Goal: Task Accomplishment & Management: Manage account settings

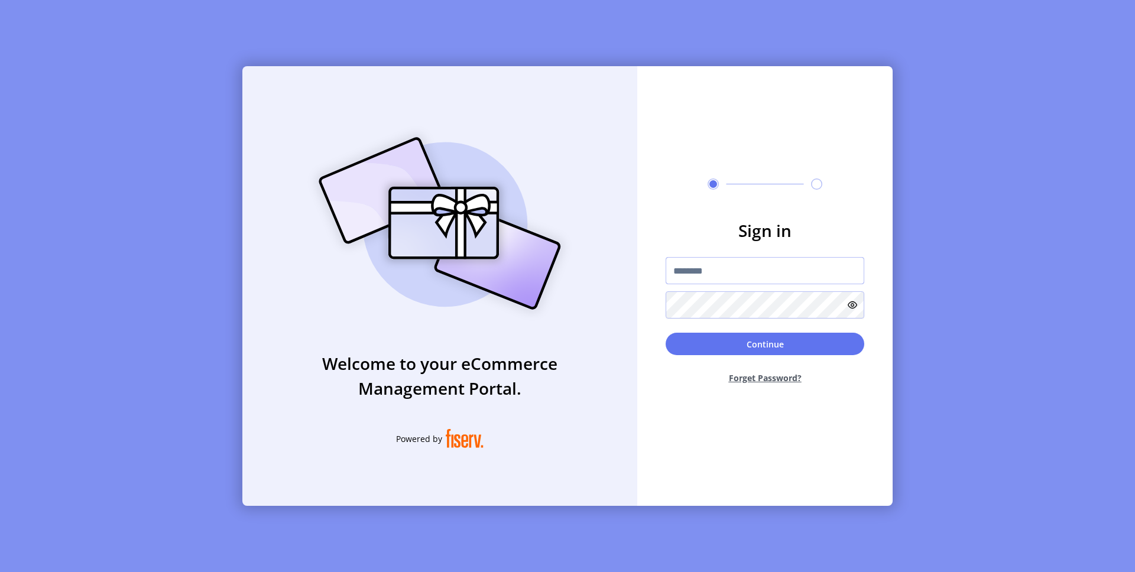
click at [745, 280] on input "text" at bounding box center [764, 270] width 199 height 27
click at [709, 275] on input "text" at bounding box center [764, 270] width 199 height 27
paste input "**********"
type input "**********"
click at [716, 347] on button "Continue" at bounding box center [764, 344] width 199 height 22
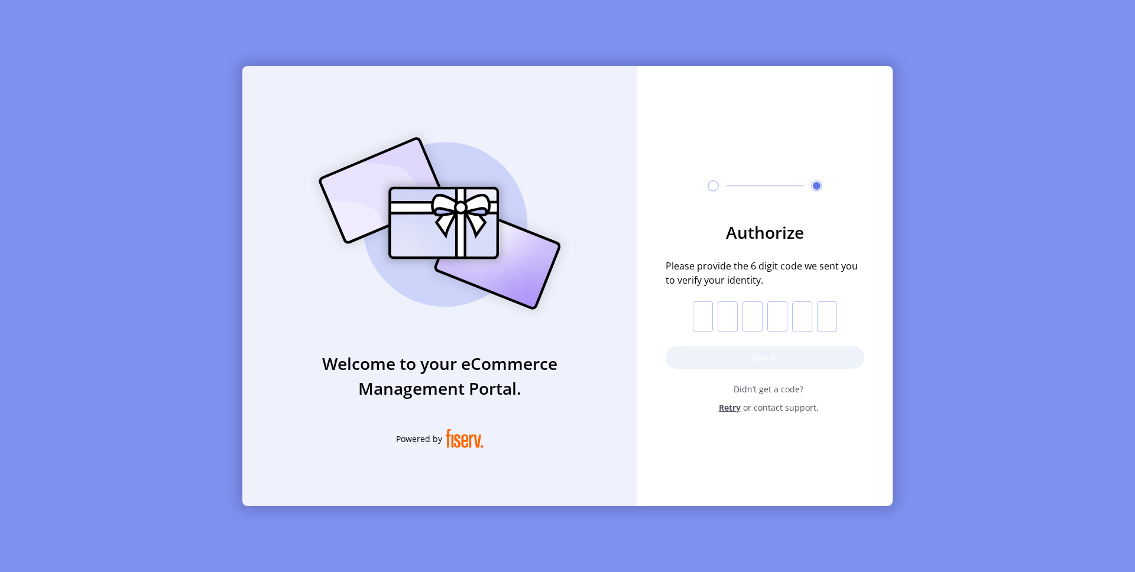
click at [691, 305] on form "Authorize Please provide the 6 digit code we sent you to verify your identity. …" at bounding box center [764, 317] width 255 height 194
click at [707, 307] on input "text" at bounding box center [703, 316] width 20 height 31
click at [710, 305] on input "text" at bounding box center [703, 316] width 20 height 31
click at [707, 313] on input "text" at bounding box center [703, 316] width 20 height 31
paste input "*"
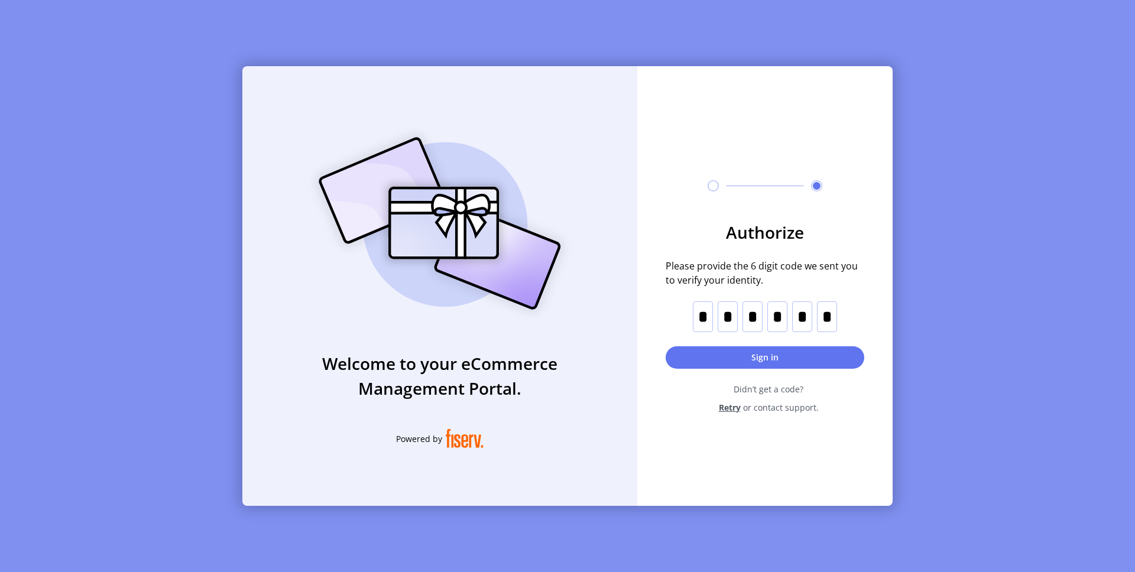
type input "*"
click at [709, 348] on button "Sign in" at bounding box center [764, 357] width 199 height 22
click at [790, 368] on form "Authorize Please provide the 6 digit code we sent you to verify your identity. …" at bounding box center [764, 317] width 255 height 194
click at [726, 407] on span "Retry" at bounding box center [730, 407] width 22 height 12
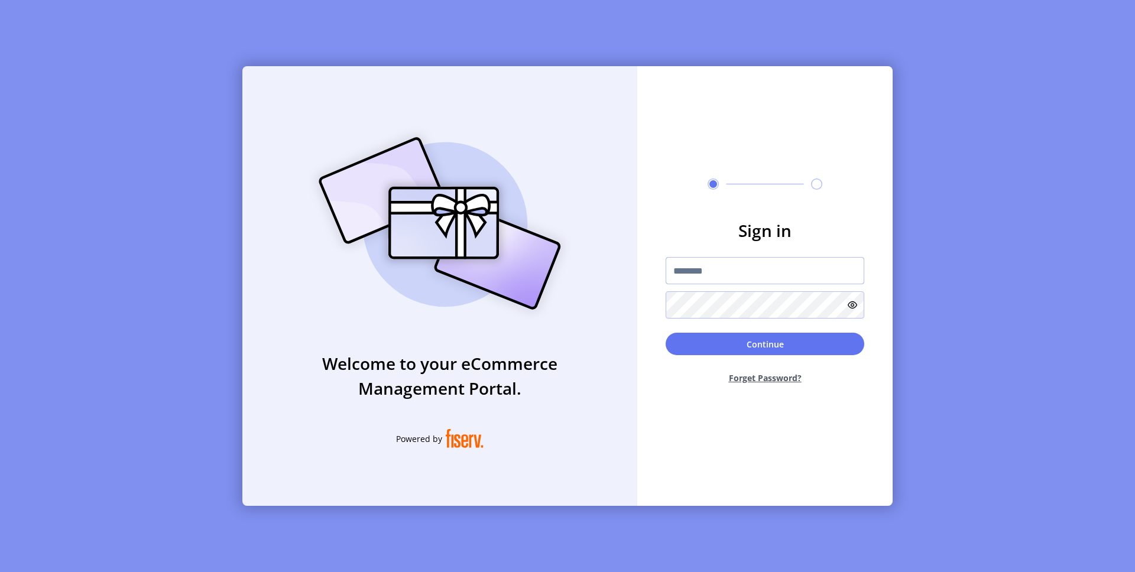
click at [746, 275] on input "text" at bounding box center [764, 270] width 199 height 27
click at [693, 270] on input "text" at bounding box center [764, 270] width 199 height 27
paste input "**********"
type input "**********"
click at [702, 288] on div "**********" at bounding box center [764, 287] width 199 height 61
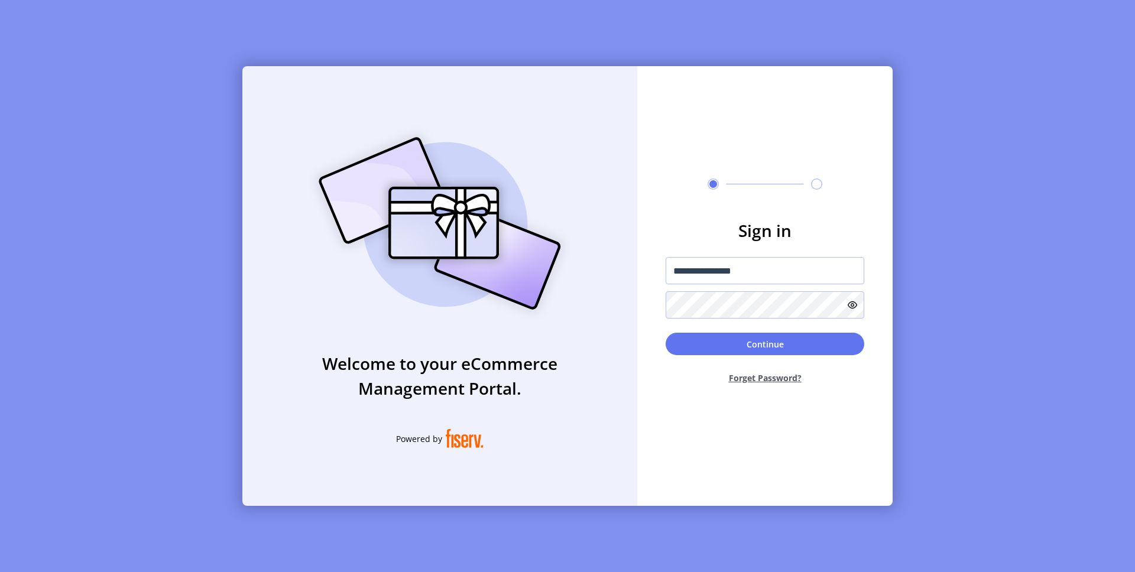
click at [700, 329] on form "**********" at bounding box center [764, 306] width 255 height 176
click at [697, 335] on button "Continue" at bounding box center [764, 344] width 199 height 22
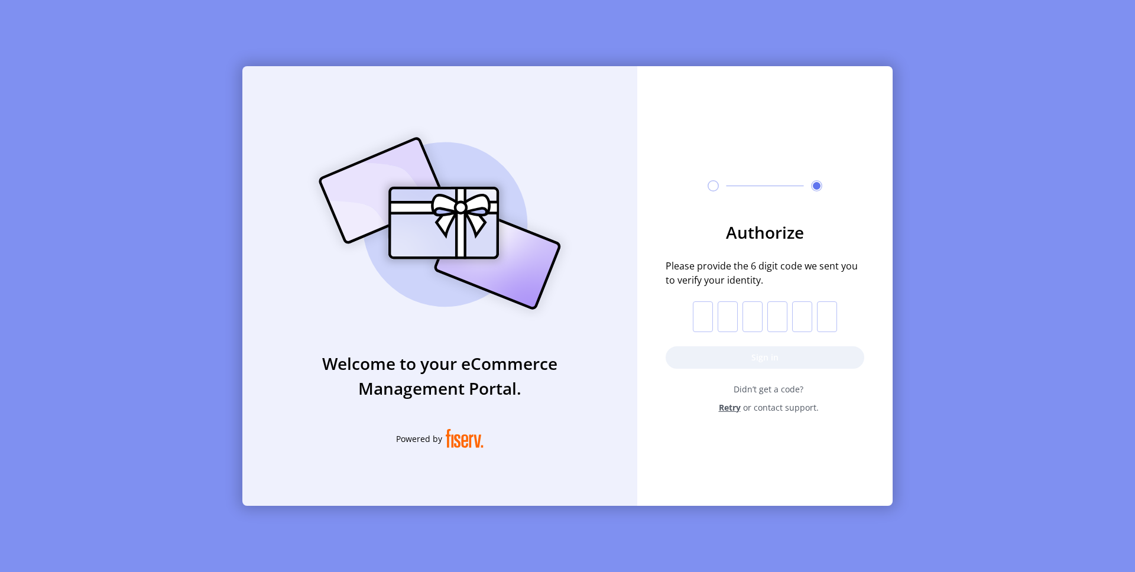
click at [681, 291] on form "Authorize Please provide the 6 digit code we sent you to verify your identity. …" at bounding box center [764, 317] width 255 height 194
click at [710, 307] on input "text" at bounding box center [703, 316] width 20 height 31
click at [702, 319] on input "text" at bounding box center [703, 316] width 20 height 31
paste input "*"
type input "*"
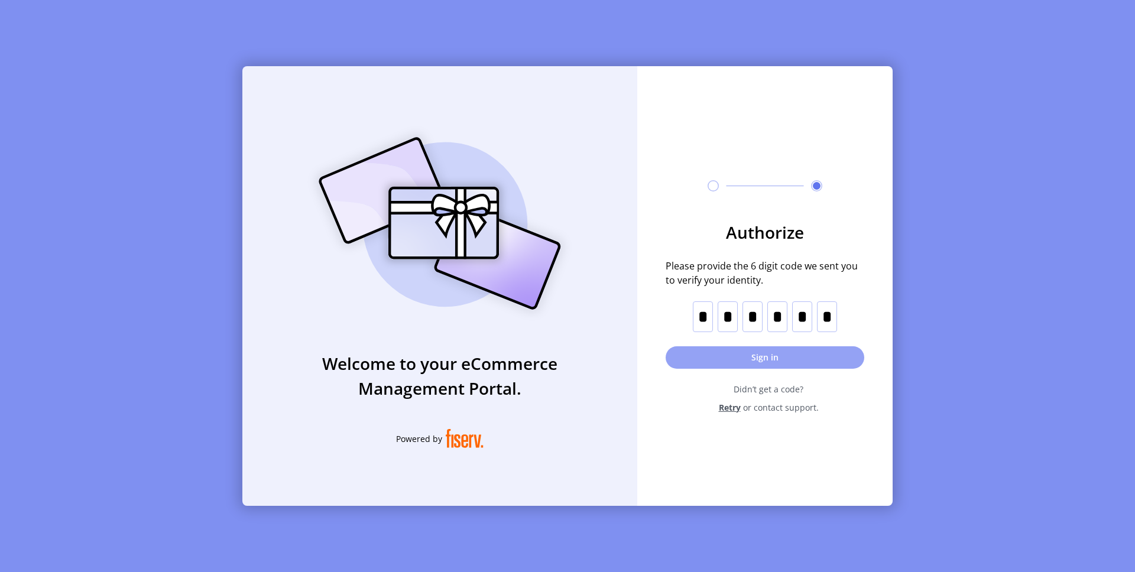
click at [704, 359] on button "Sign in" at bounding box center [764, 357] width 199 height 22
click at [736, 411] on span "Retry" at bounding box center [730, 407] width 22 height 12
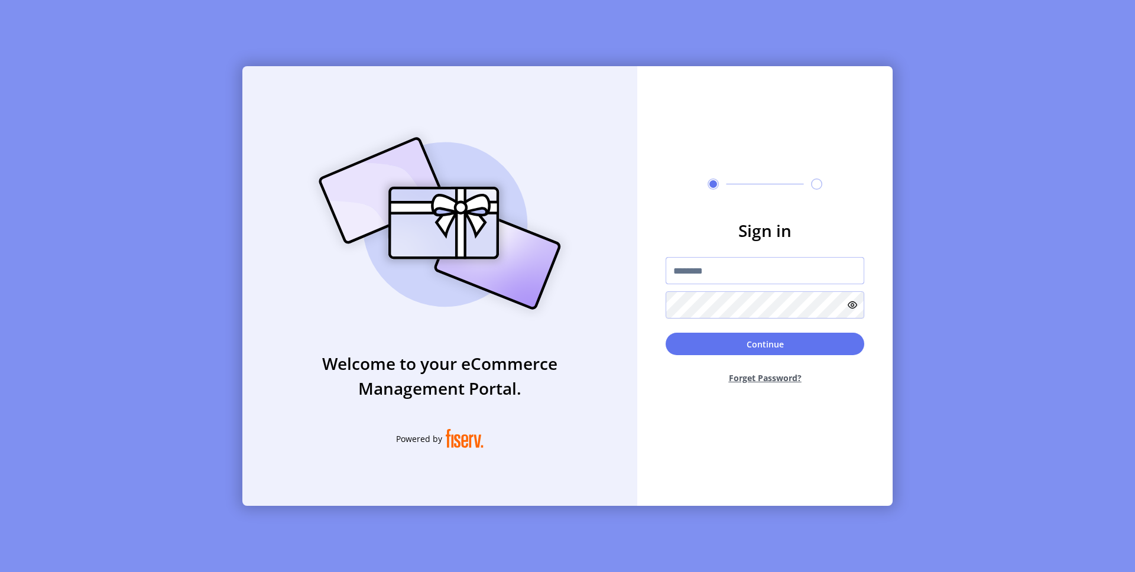
click at [718, 277] on input "text" at bounding box center [764, 270] width 199 height 27
type input "**********"
click at [697, 340] on button "Continue" at bounding box center [764, 344] width 199 height 22
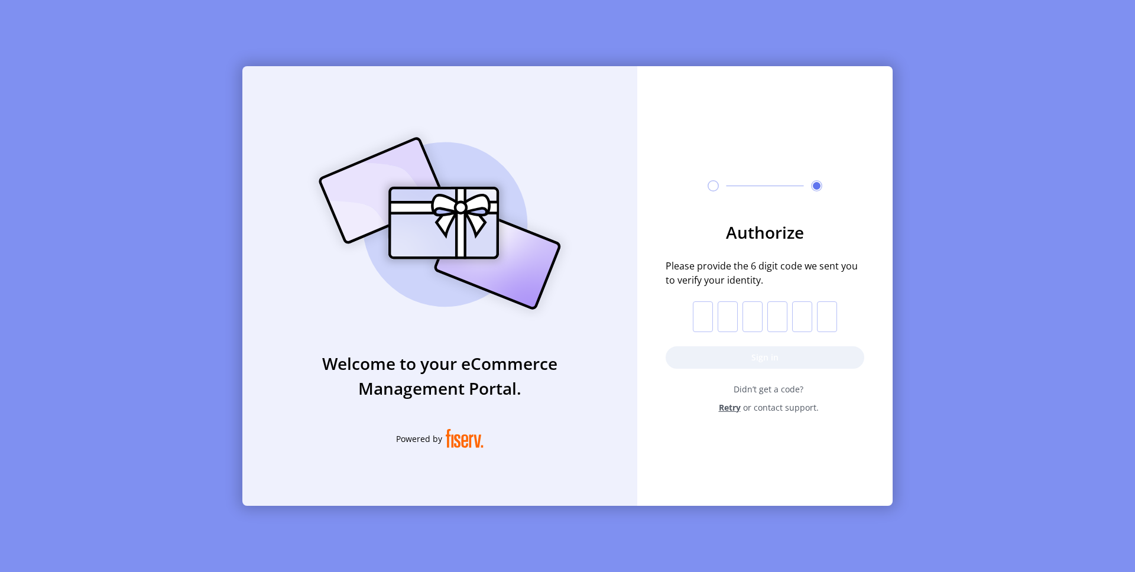
click at [707, 322] on input "text" at bounding box center [703, 316] width 20 height 31
click at [698, 321] on input "text" at bounding box center [703, 316] width 20 height 31
paste input "*"
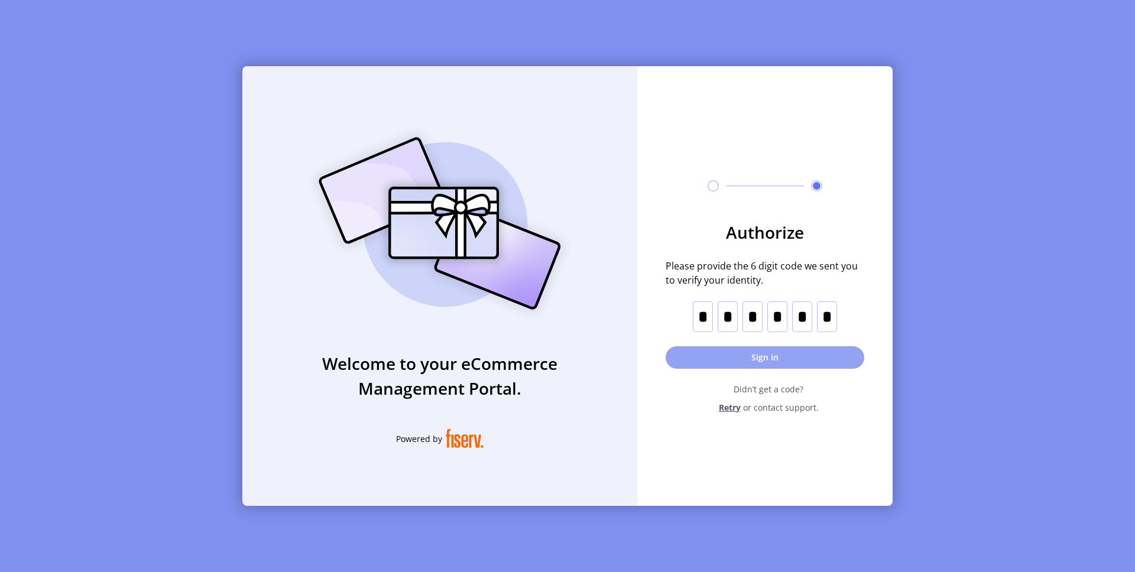
type input "*"
click at [707, 358] on button "Sign in" at bounding box center [764, 357] width 199 height 22
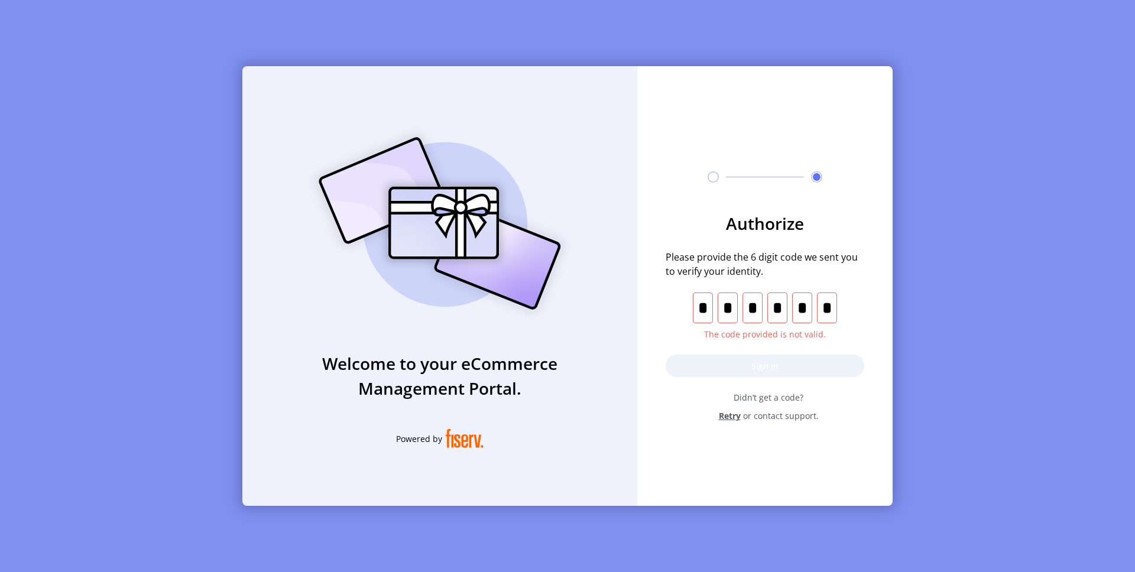
click at [833, 307] on input "text" at bounding box center [827, 308] width 20 height 31
type input "*"
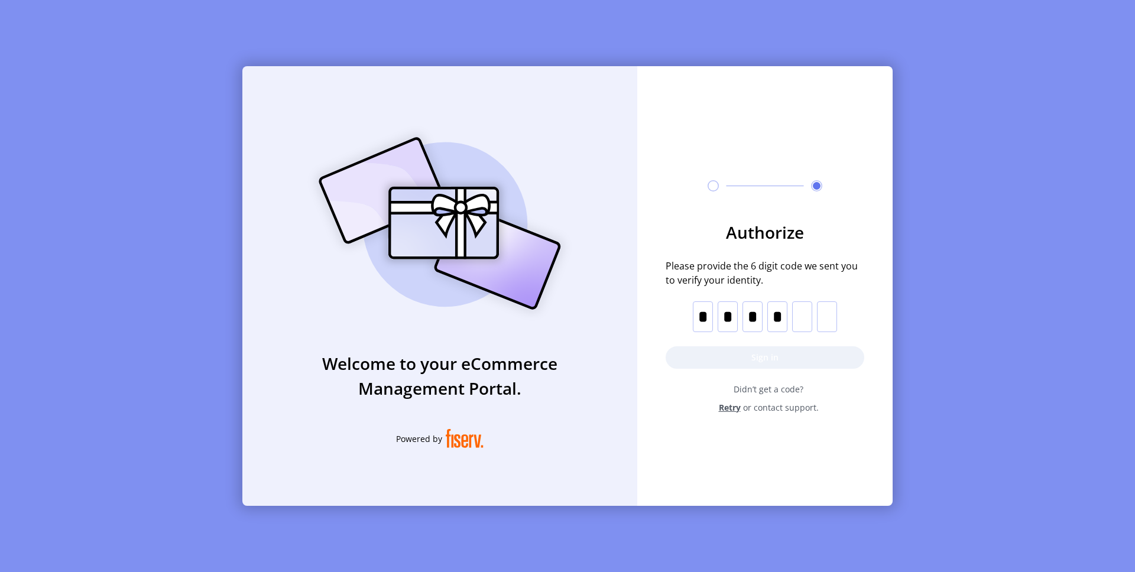
type input "*"
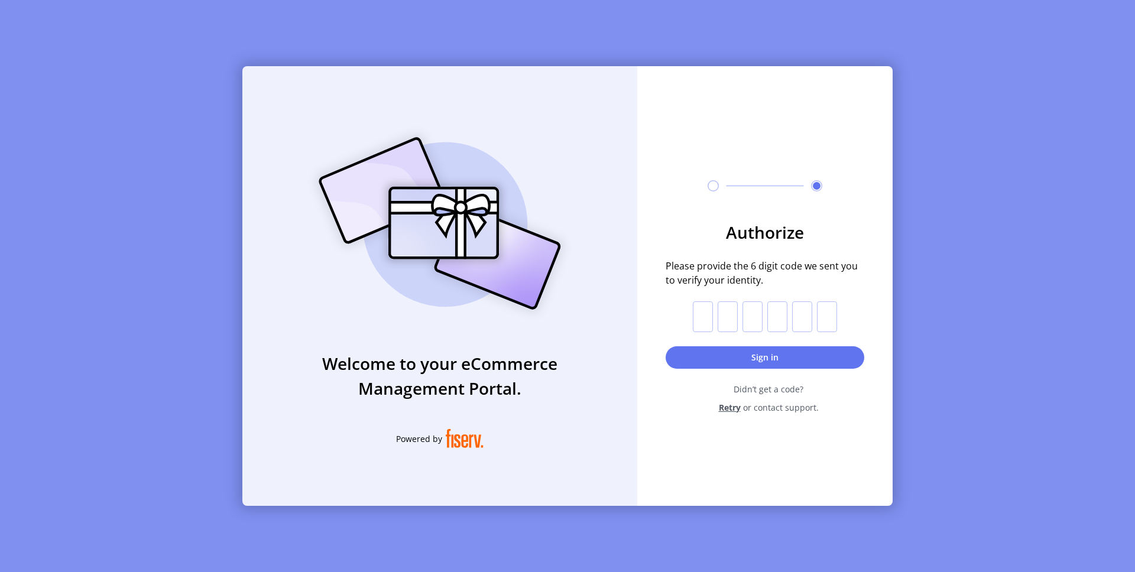
click at [697, 315] on input "text" at bounding box center [703, 316] width 20 height 31
click at [725, 316] on input "text" at bounding box center [727, 316] width 20 height 31
click at [693, 316] on input "text" at bounding box center [703, 316] width 20 height 31
click at [738, 407] on span "Retry" at bounding box center [730, 407] width 22 height 12
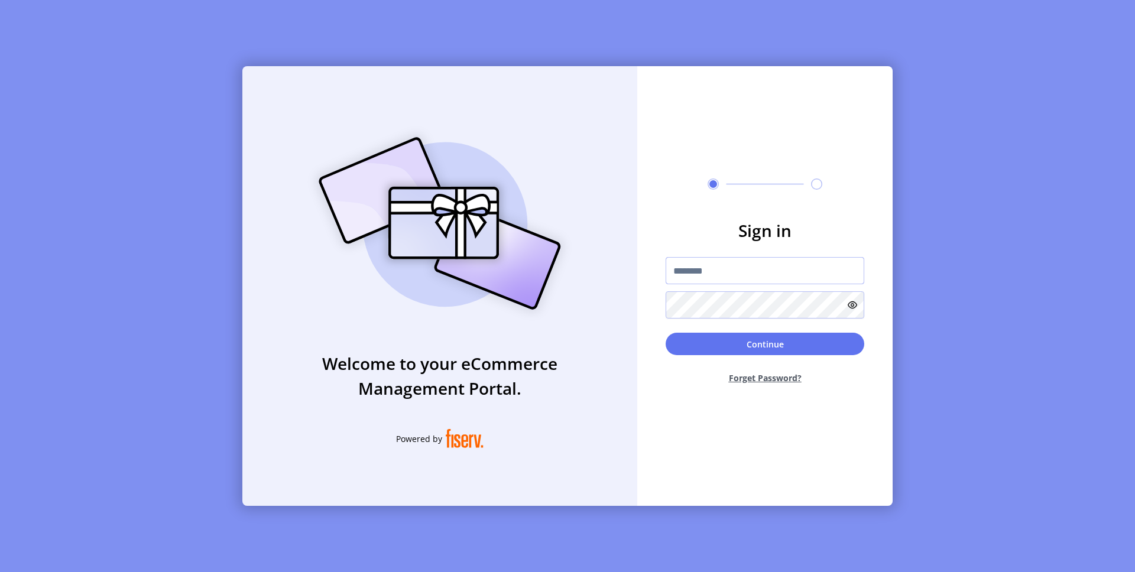
click at [704, 263] on input "text" at bounding box center [764, 270] width 199 height 27
type input "**********"
click at [570, 296] on img at bounding box center [440, 223] width 278 height 199
click at [706, 329] on form "**********" at bounding box center [764, 306] width 255 height 176
click at [704, 333] on button "Continue" at bounding box center [764, 344] width 199 height 22
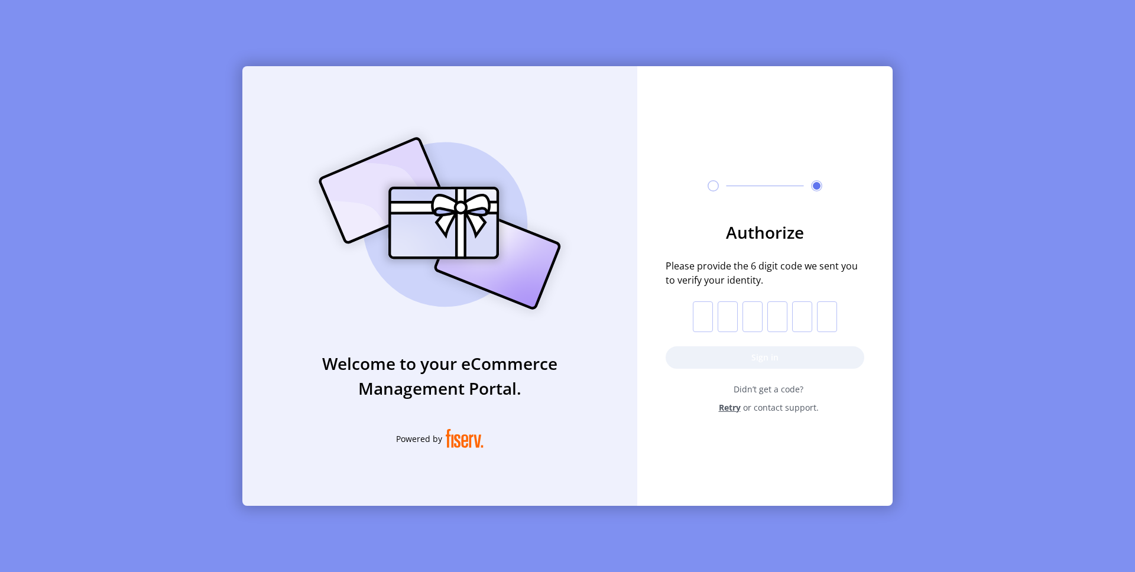
click at [698, 345] on form "Authorize Please provide the 6 digit code we sent you to verify your identity. …" at bounding box center [764, 317] width 255 height 194
click at [706, 287] on form "Authorize Please provide the 6 digit code we sent you to verify your identity. …" at bounding box center [764, 317] width 255 height 194
click at [706, 313] on input "text" at bounding box center [703, 316] width 20 height 31
click at [723, 411] on span "Retry" at bounding box center [730, 407] width 22 height 12
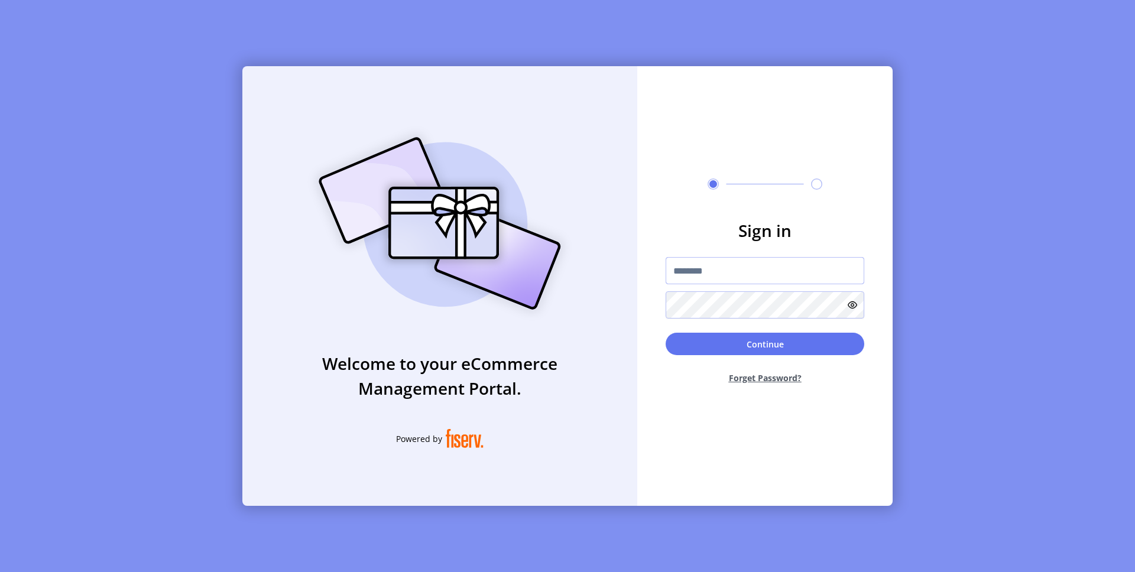
click at [702, 274] on input "text" at bounding box center [764, 270] width 199 height 27
type input "**********"
click at [665, 333] on button "Continue" at bounding box center [764, 344] width 199 height 22
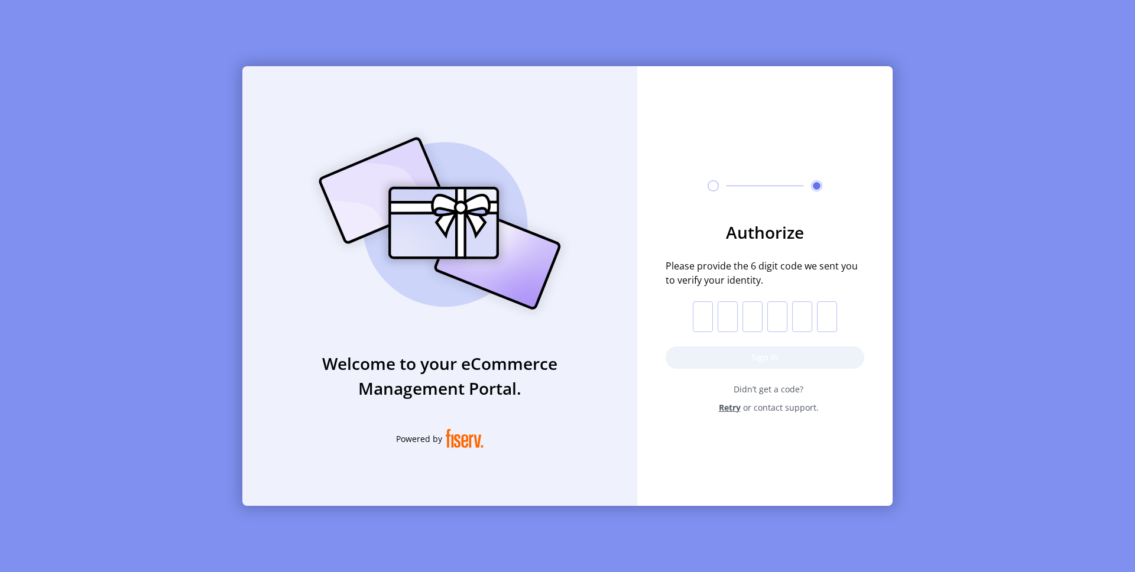
click at [700, 327] on input "text" at bounding box center [703, 316] width 20 height 31
click at [717, 307] on input "text" at bounding box center [727, 316] width 20 height 31
click at [710, 307] on input "text" at bounding box center [703, 316] width 20 height 31
click at [702, 319] on input "text" at bounding box center [703, 316] width 20 height 31
paste input "*"
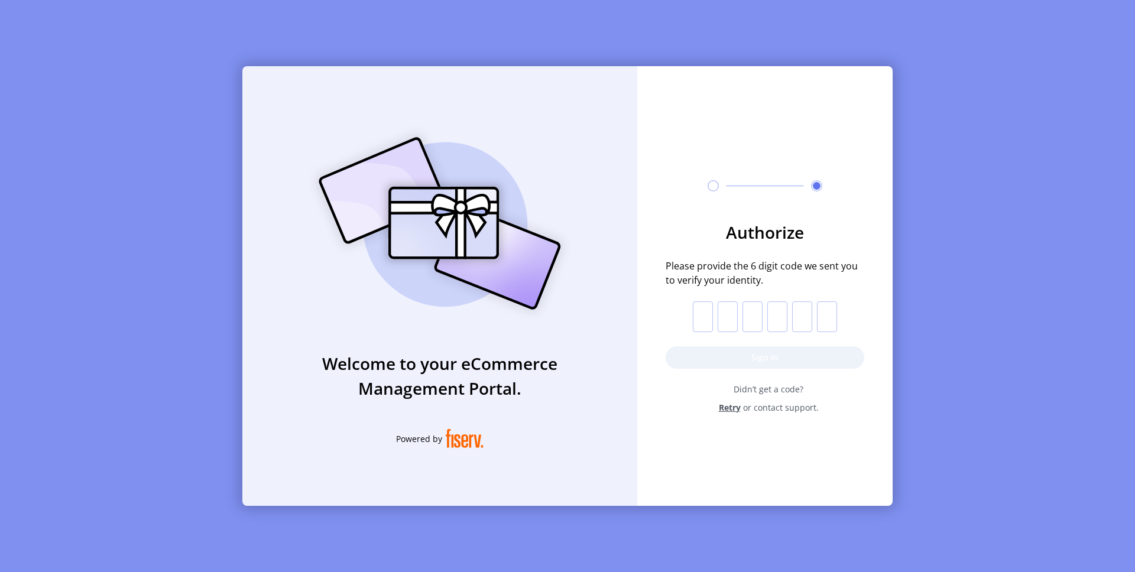
type input "*"
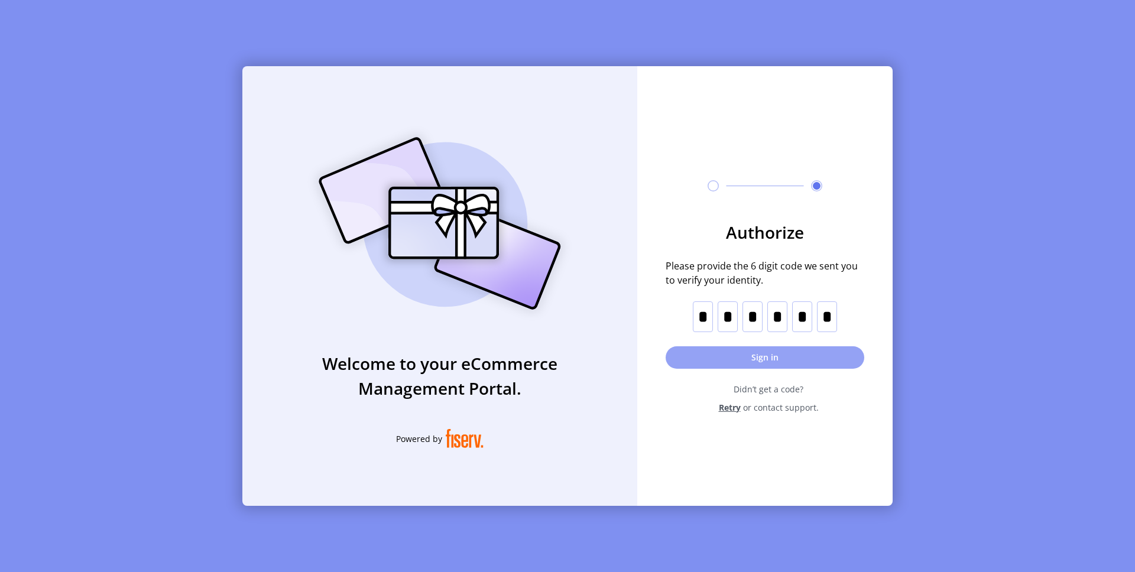
click at [705, 355] on button "Sign in" at bounding box center [764, 357] width 199 height 22
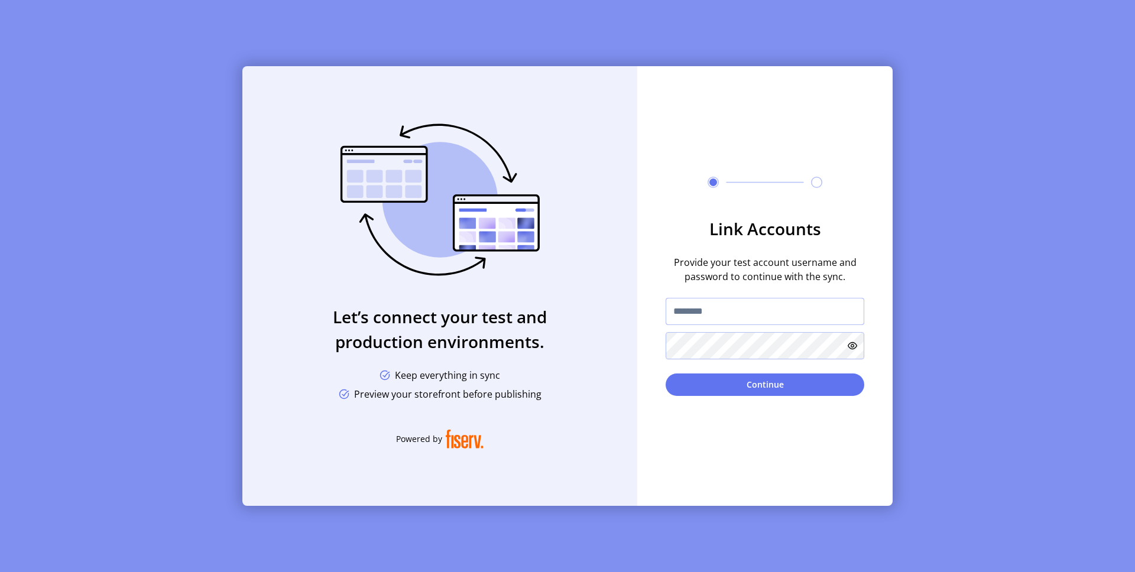
click at [696, 314] on input "text" at bounding box center [764, 311] width 199 height 27
type input "**********"
click at [686, 382] on button "Continue" at bounding box center [764, 384] width 199 height 22
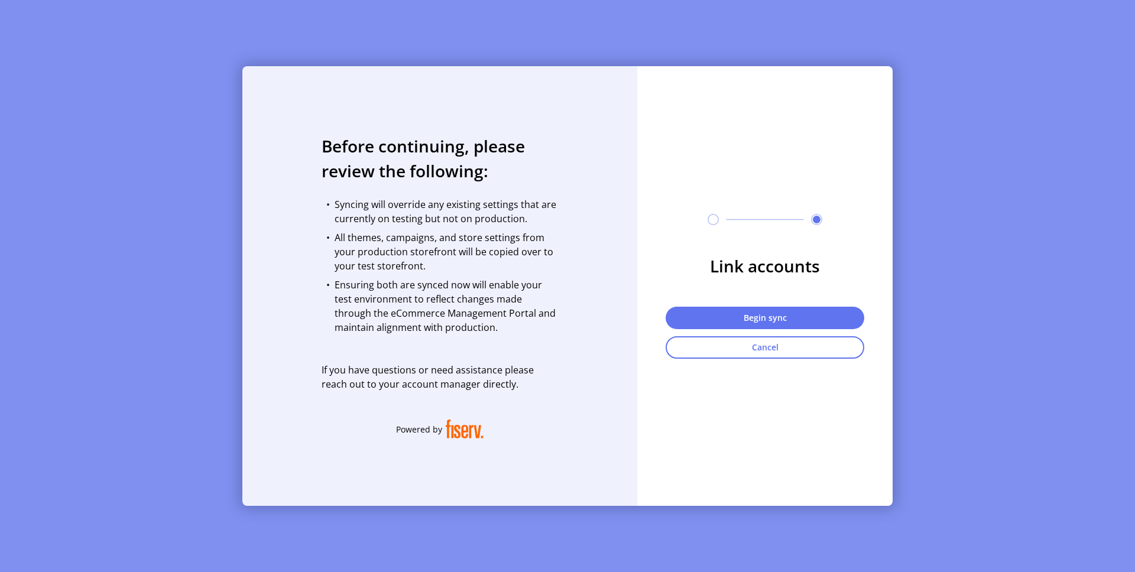
click at [703, 302] on div "Link accounts Begin sync Cancel" at bounding box center [764, 306] width 255 height 105
click at [703, 310] on button "Begin sync" at bounding box center [764, 318] width 199 height 22
click at [586, 201] on div "Before continuing, please review the following: • Syncing will override any exi…" at bounding box center [439, 286] width 395 height 440
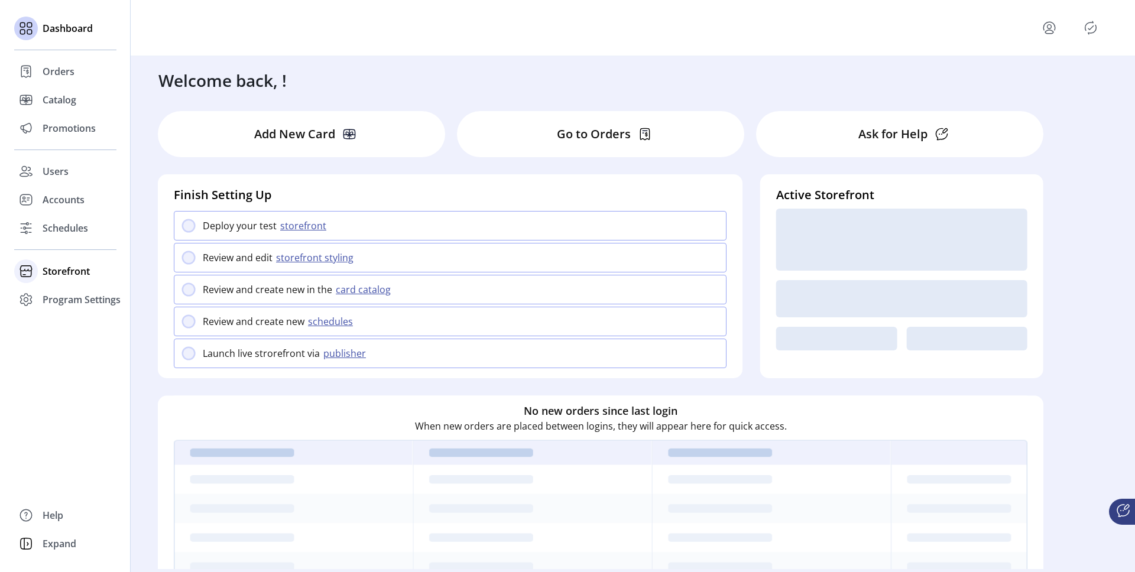
click at [51, 273] on span "Storefront" at bounding box center [66, 271] width 47 height 14
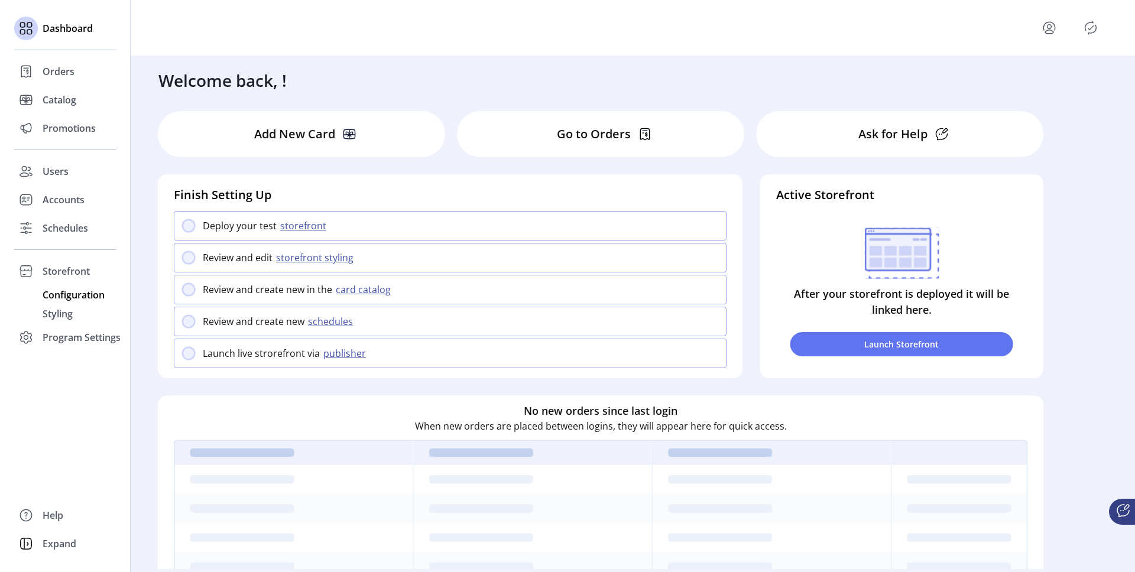
click at [85, 296] on span "Configuration" at bounding box center [74, 295] width 62 height 14
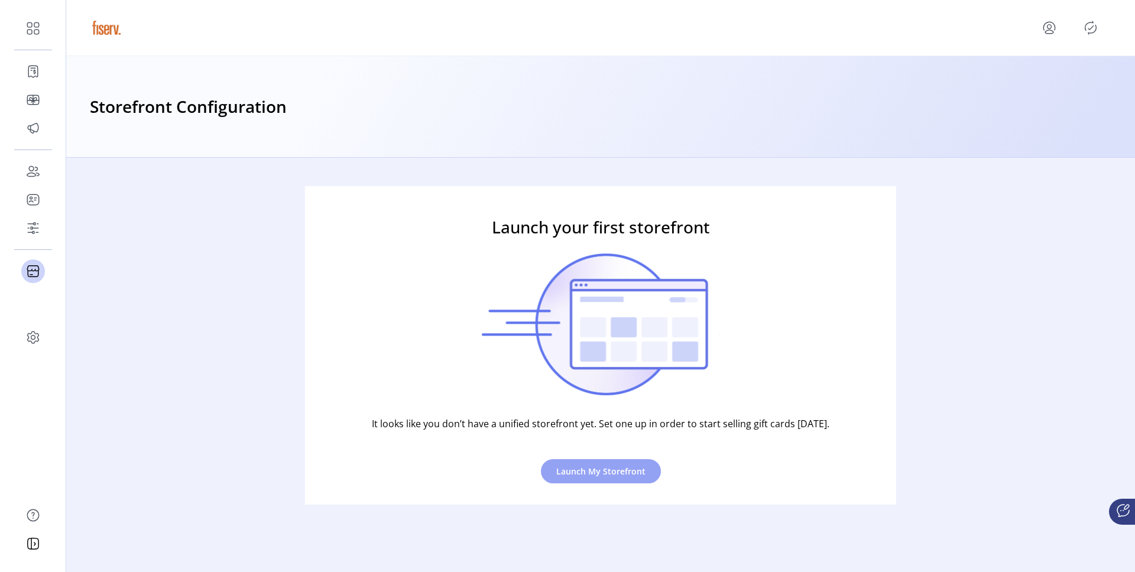
click at [594, 476] on span "Launch My Storefront" at bounding box center [600, 471] width 89 height 12
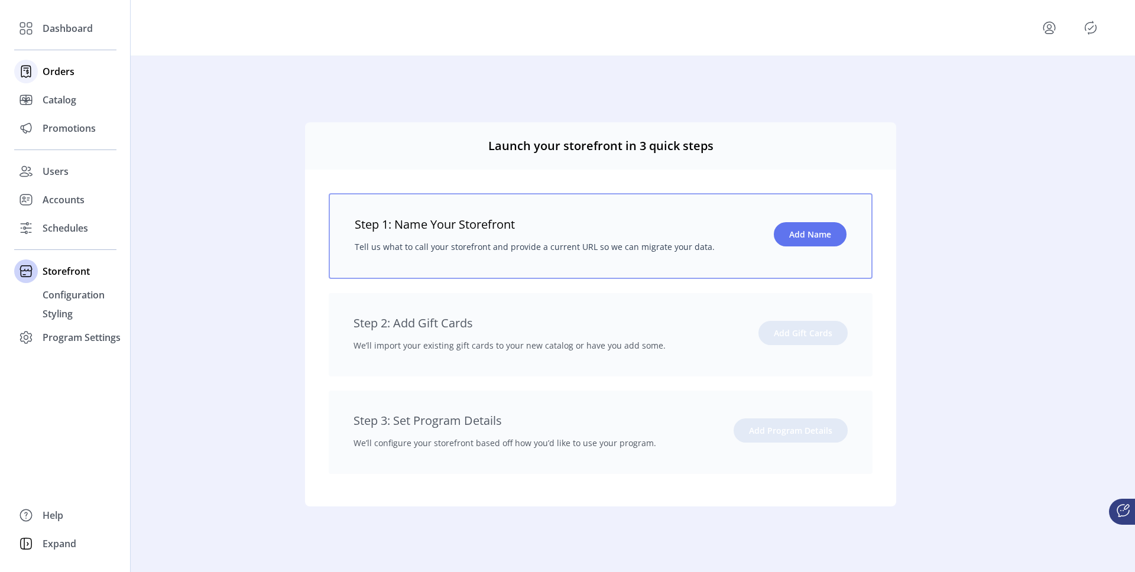
click at [56, 73] on span "Orders" at bounding box center [59, 71] width 32 height 14
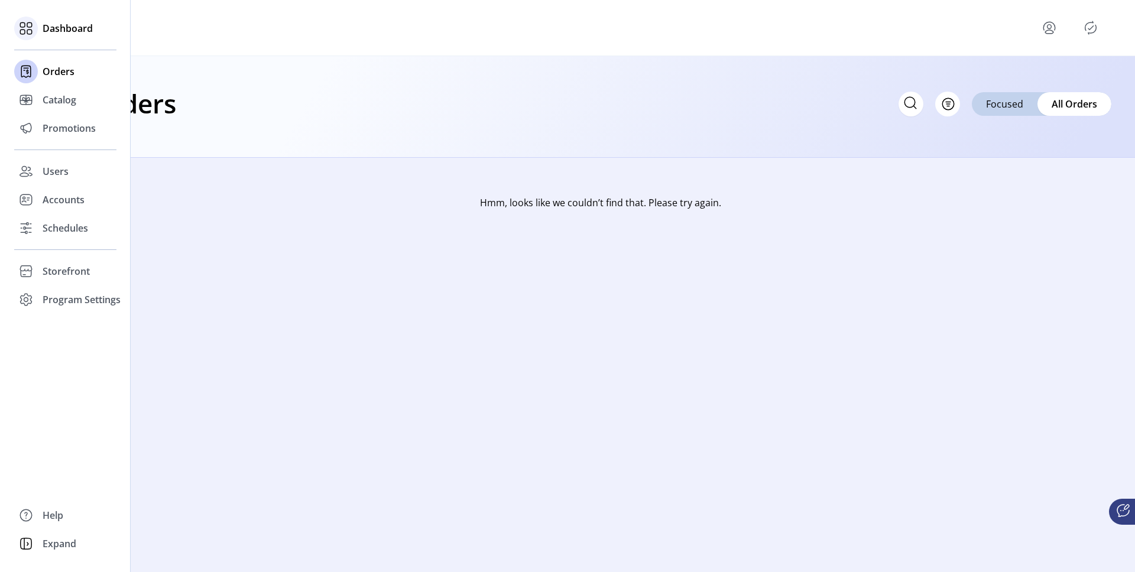
click at [70, 36] on div "Dashboard" at bounding box center [65, 28] width 102 height 28
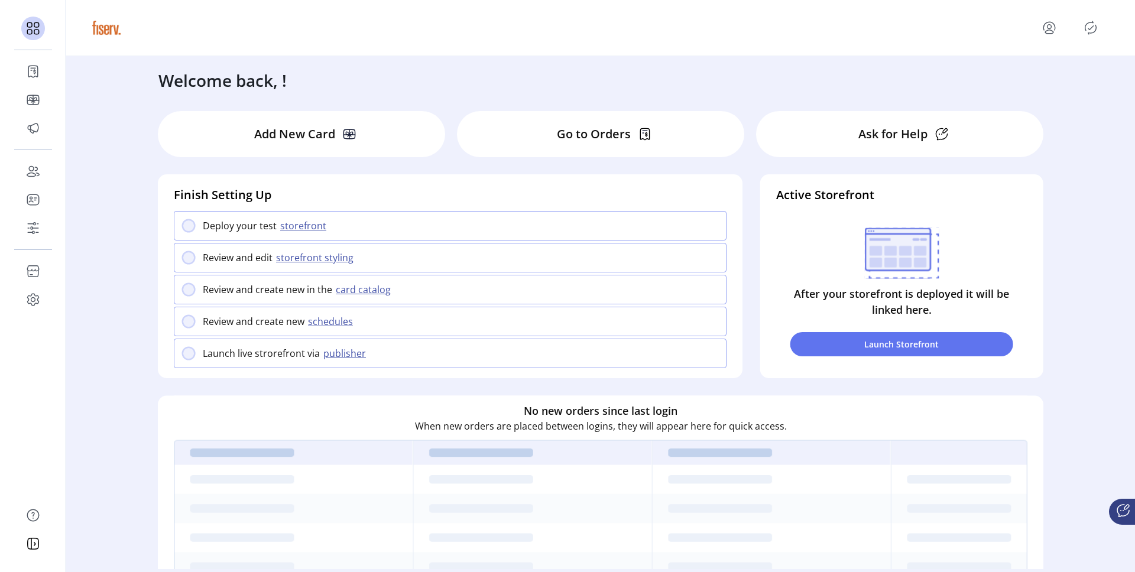
click at [1055, 29] on icon "menu" at bounding box center [1048, 27] width 19 height 19
click at [1042, 74] on span "Sign Out" at bounding box center [1006, 74] width 89 height 9
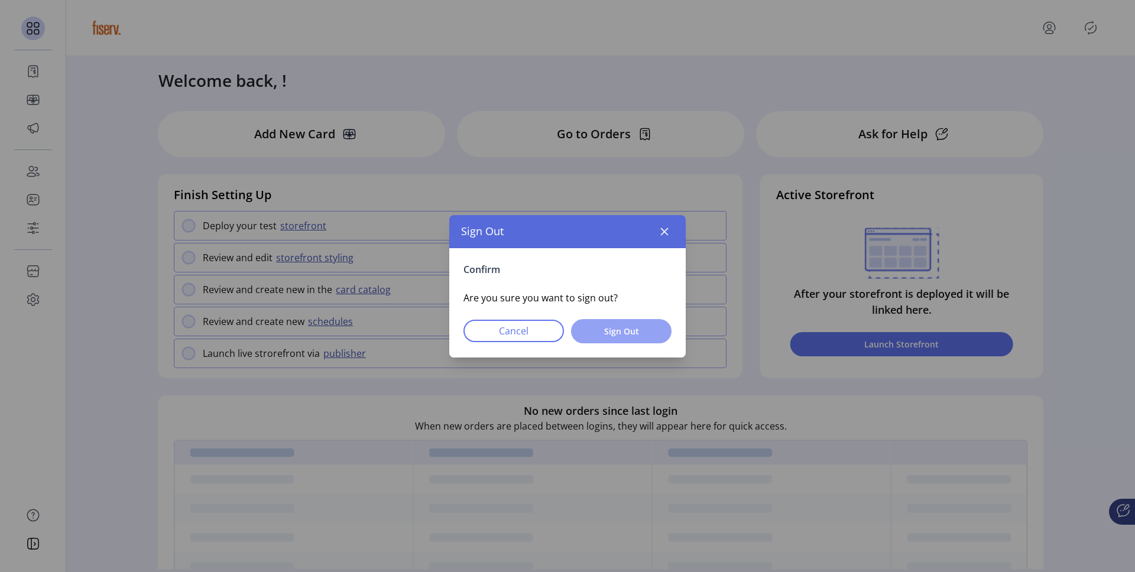
click at [639, 326] on span "Sign Out" at bounding box center [621, 331] width 70 height 12
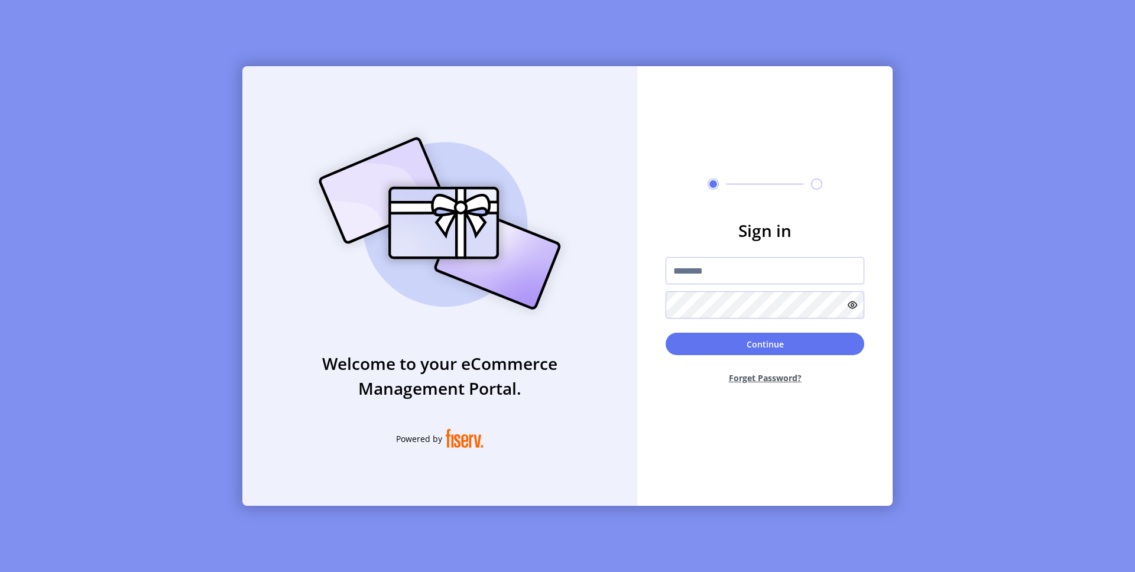
click at [736, 252] on form "Sign in Continue Forget Password?" at bounding box center [764, 306] width 255 height 176
click at [734, 267] on input "text" at bounding box center [764, 270] width 199 height 27
drag, startPoint x: 721, startPoint y: 272, endPoint x: 644, endPoint y: 271, distance: 76.8
click at [644, 271] on form "**********" at bounding box center [764, 306] width 255 height 176
click at [739, 275] on input "**********" at bounding box center [764, 270] width 199 height 27
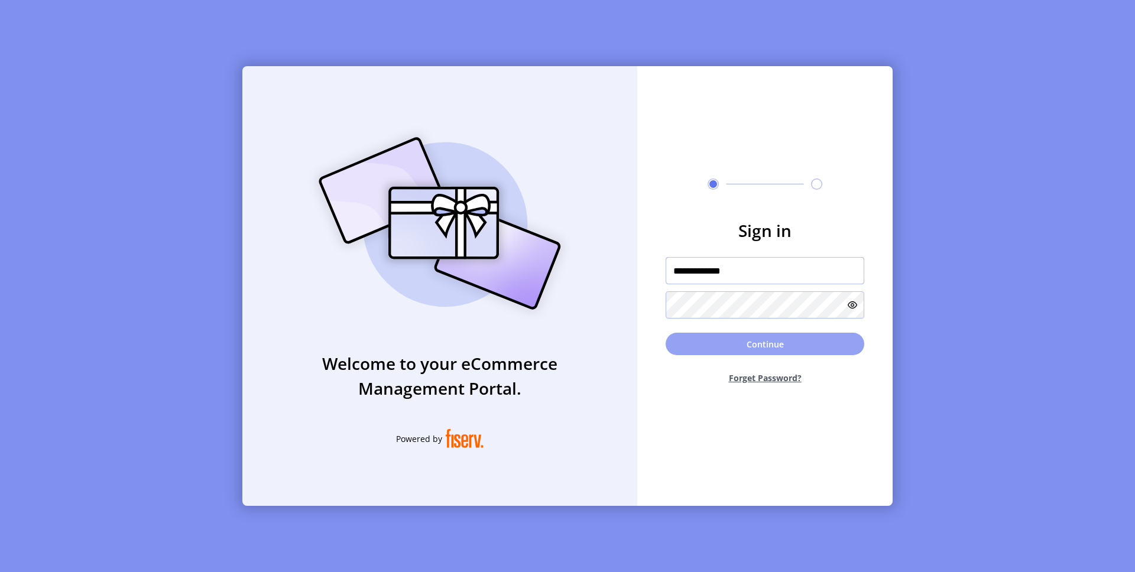
type input "**********"
click at [707, 333] on button "Continue" at bounding box center [764, 344] width 199 height 22
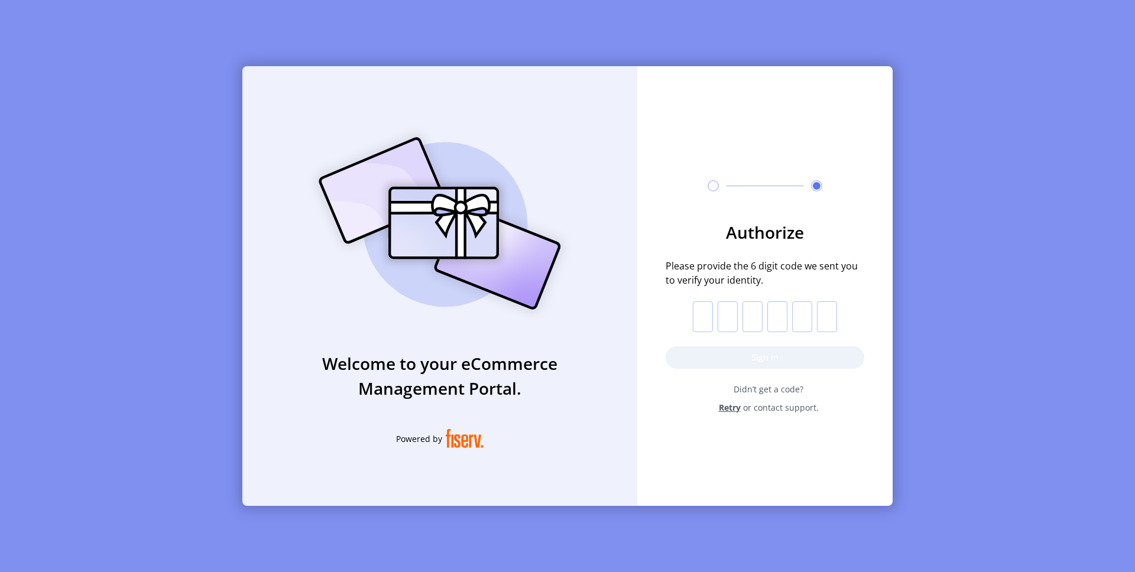
click at [710, 312] on input "text" at bounding box center [703, 316] width 20 height 31
click at [712, 308] on input "text" at bounding box center [703, 316] width 20 height 31
click at [706, 314] on input "text" at bounding box center [703, 316] width 20 height 31
click at [688, 305] on form "Authorize Please provide the 6 digit code we sent you to verify your identity. …" at bounding box center [764, 317] width 255 height 194
click at [697, 320] on input "text" at bounding box center [703, 316] width 20 height 31
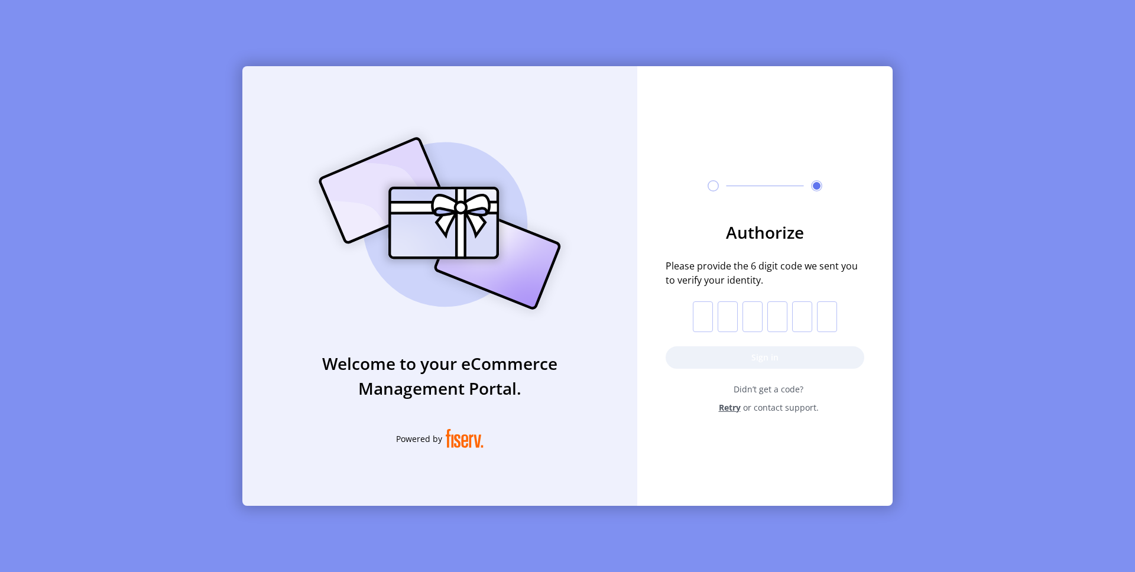
paste input "*"
type input "*"
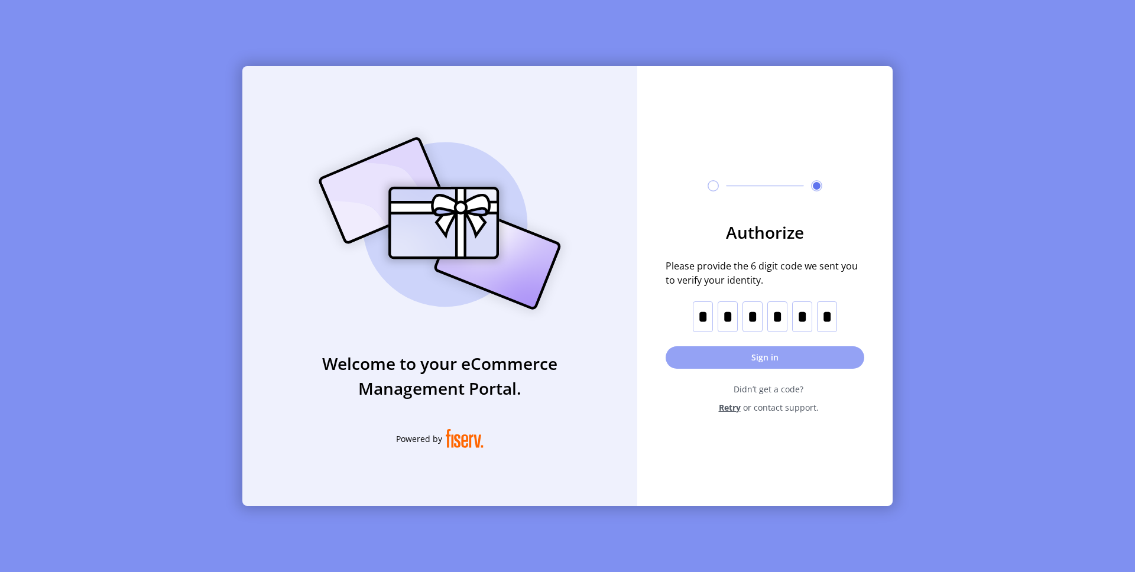
click at [701, 352] on button "Sign in" at bounding box center [764, 357] width 199 height 22
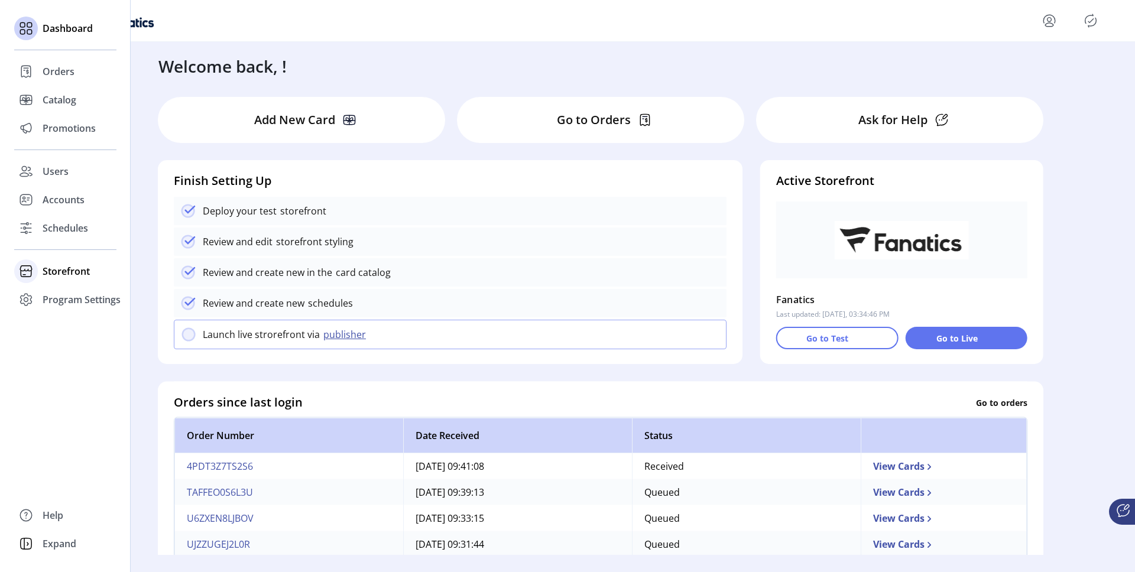
click at [58, 269] on span "Storefront" at bounding box center [66, 271] width 47 height 14
click at [76, 297] on span "Configuration" at bounding box center [74, 295] width 62 height 14
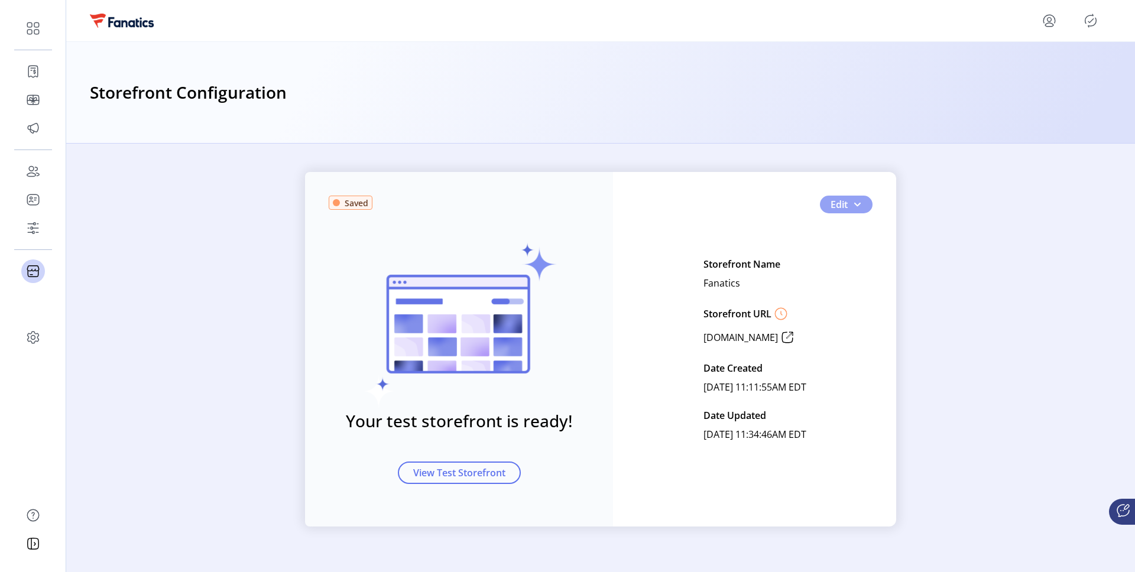
click at [856, 204] on span "button" at bounding box center [856, 204] width 9 height 9
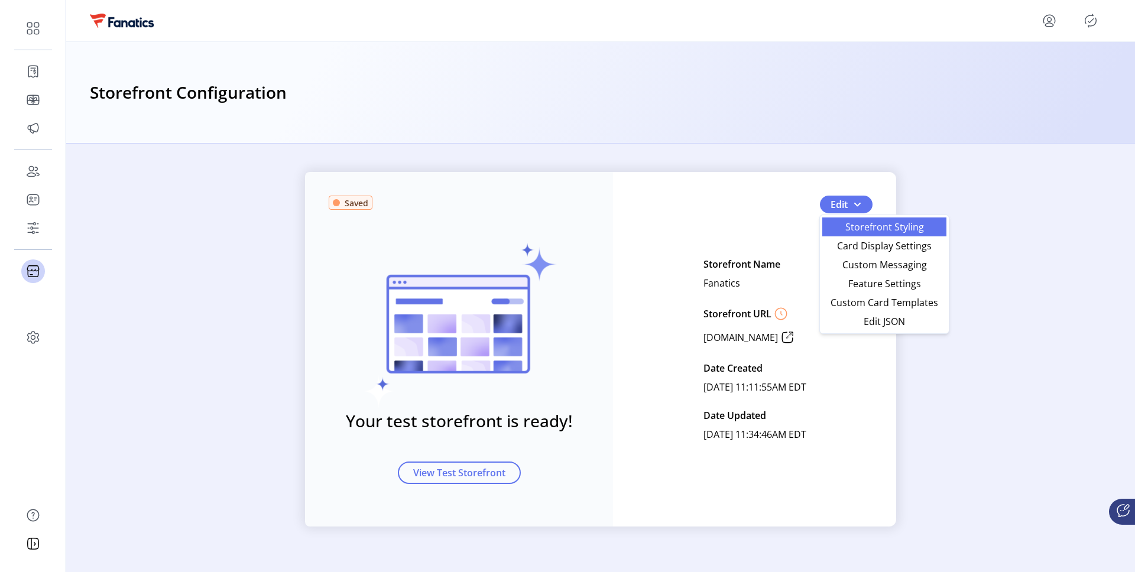
click at [863, 224] on span "Storefront Styling" at bounding box center [884, 226] width 110 height 9
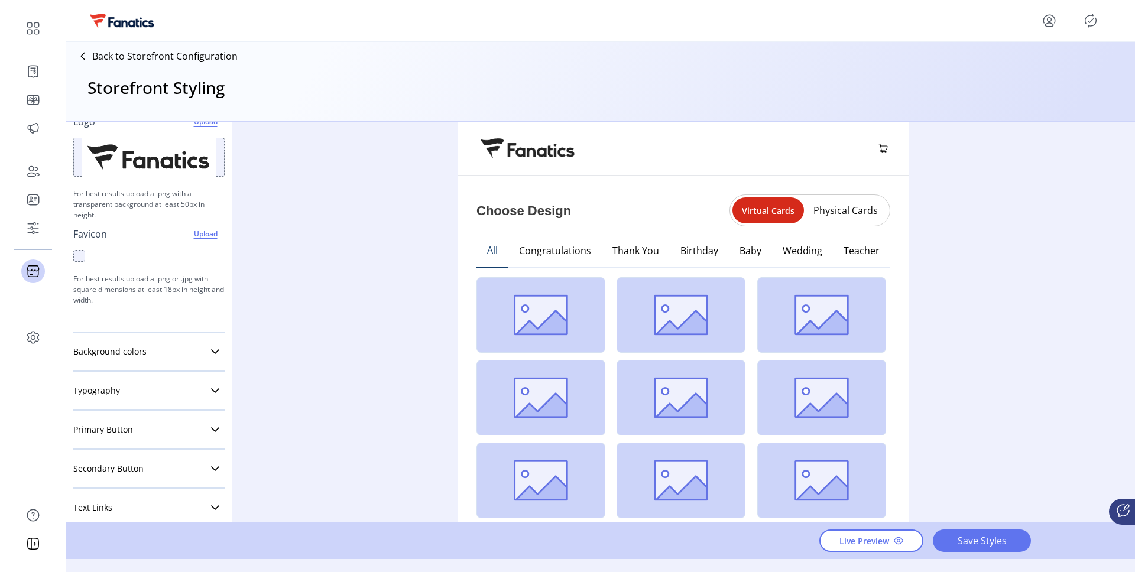
scroll to position [173, 0]
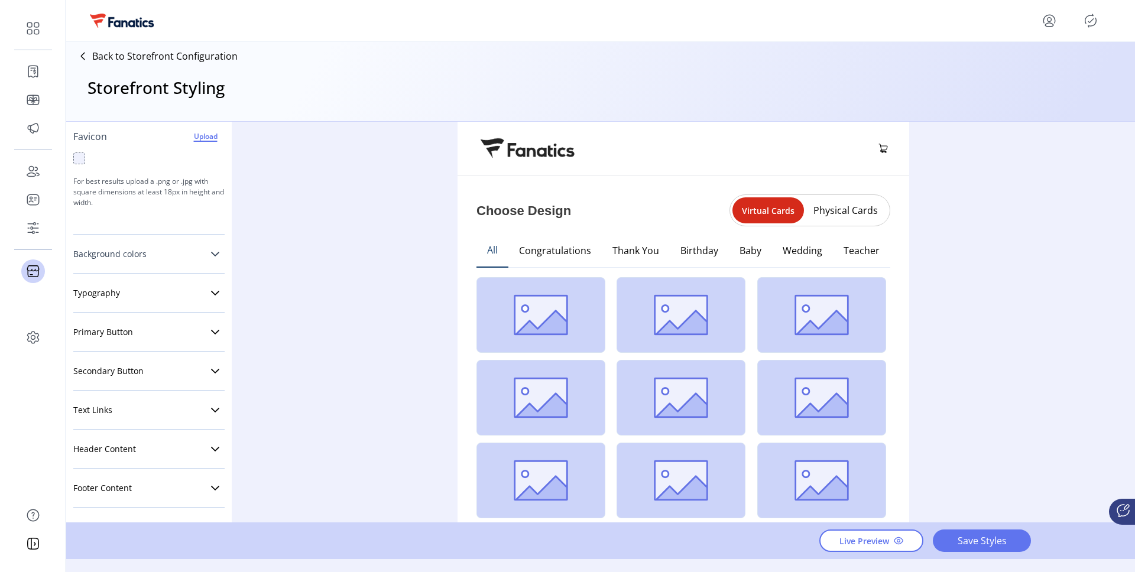
click at [196, 260] on link "Background colors" at bounding box center [148, 254] width 151 height 24
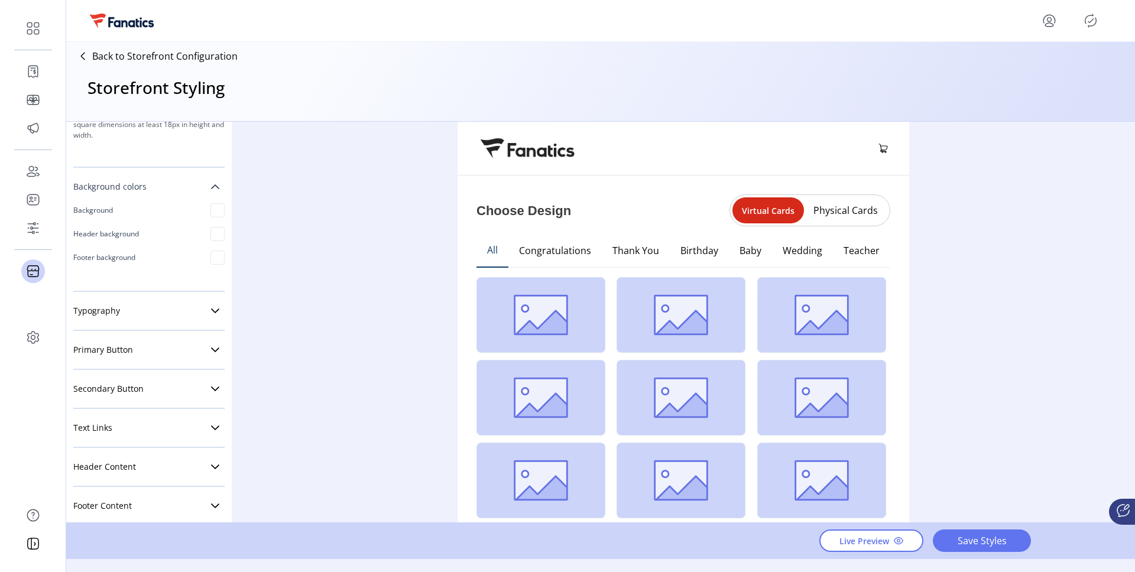
scroll to position [258, 0]
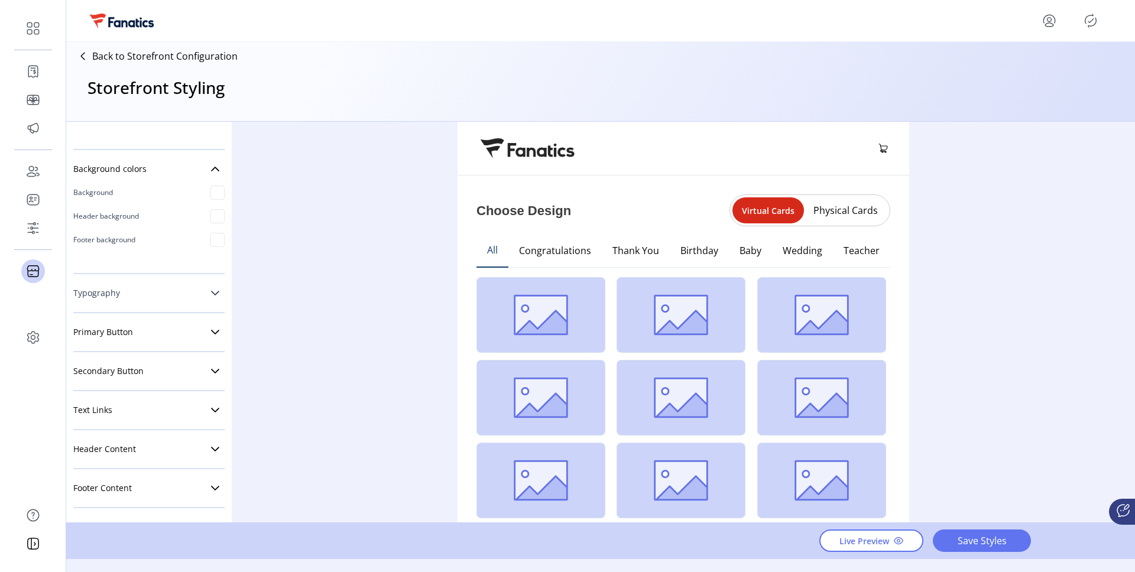
click at [205, 304] on link "Typography" at bounding box center [148, 293] width 151 height 24
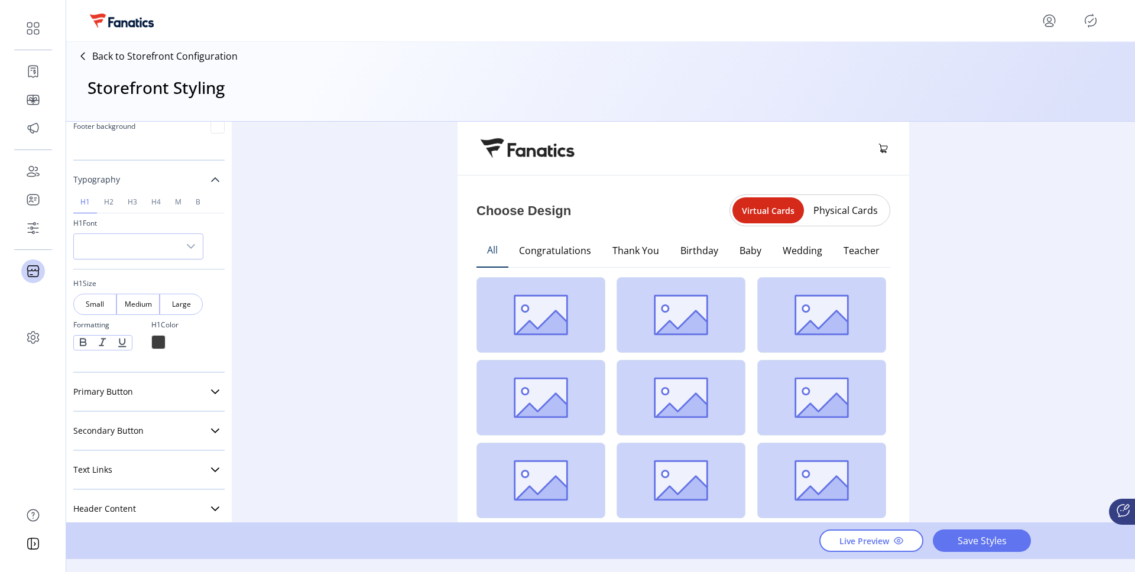
scroll to position [383, 0]
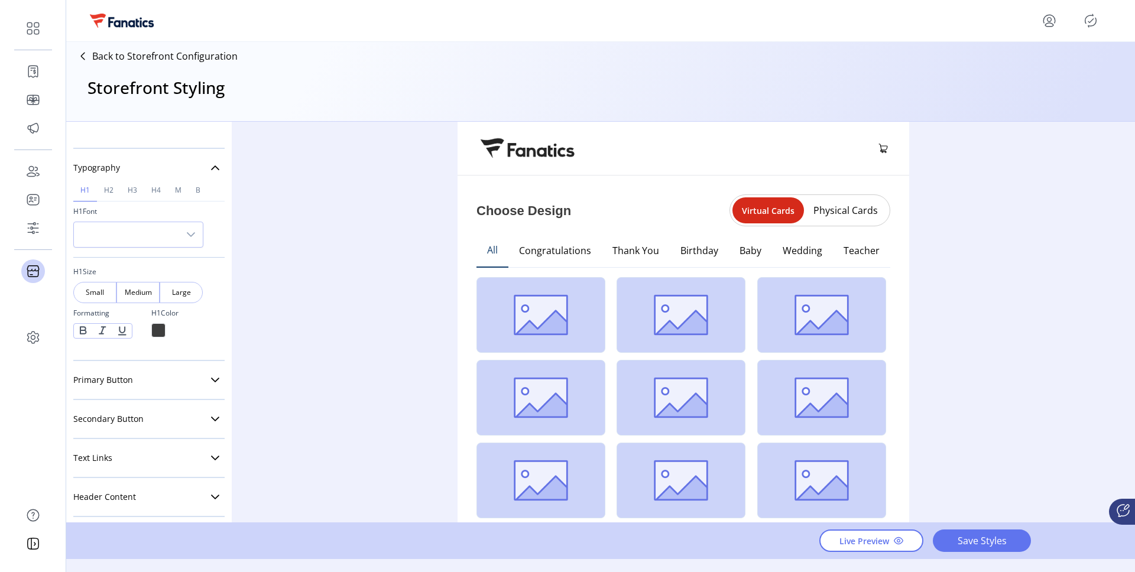
click at [157, 325] on div at bounding box center [158, 330] width 14 height 14
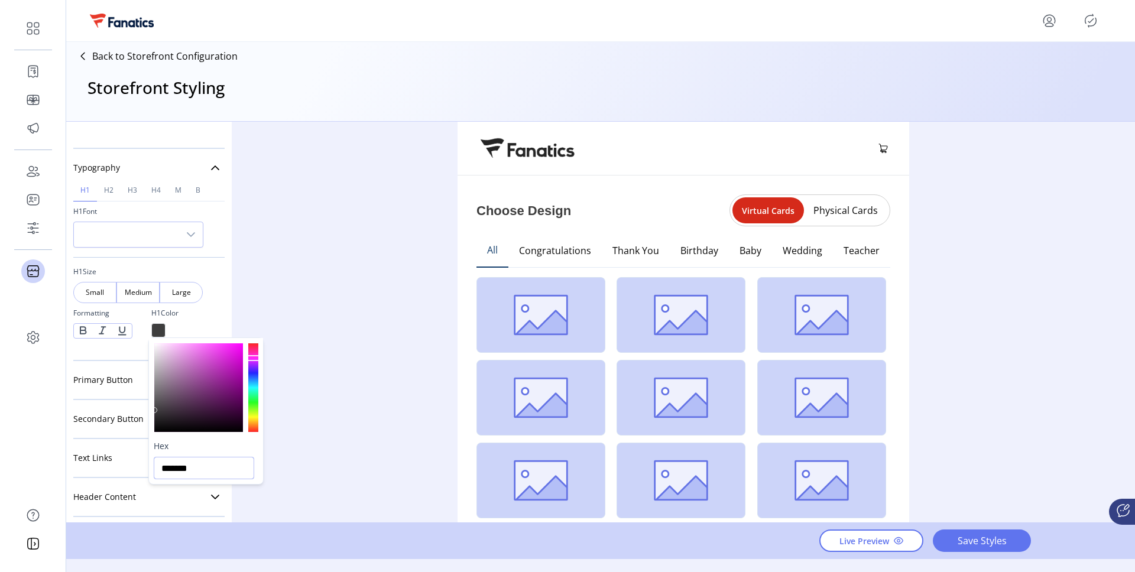
click at [180, 467] on input "*******" at bounding box center [204, 468] width 100 height 22
click at [108, 187] on span "h2" at bounding box center [108, 190] width 9 height 7
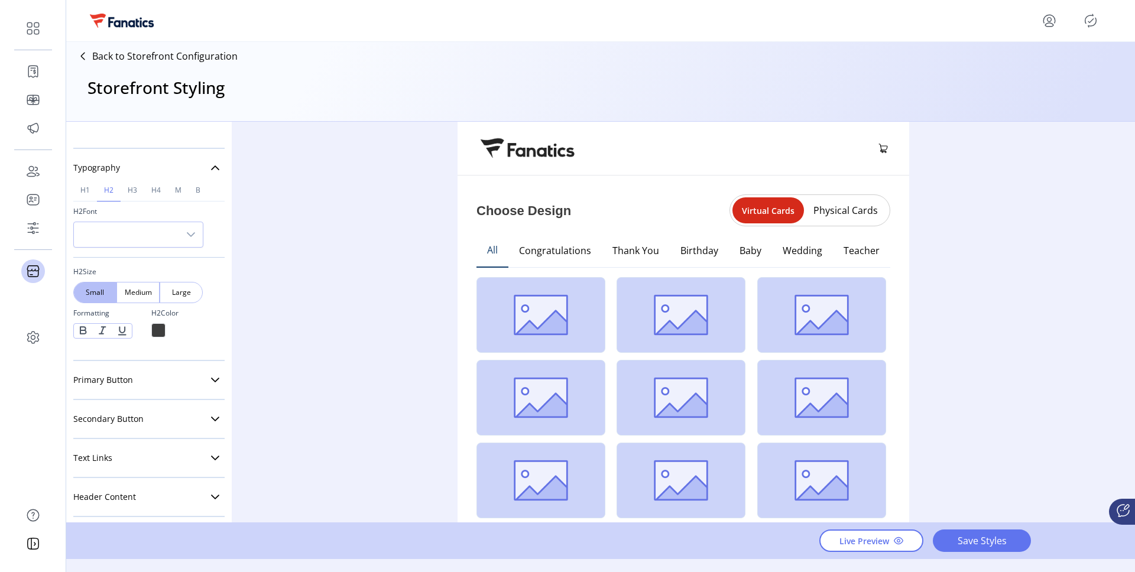
click at [155, 333] on div at bounding box center [158, 330] width 14 height 14
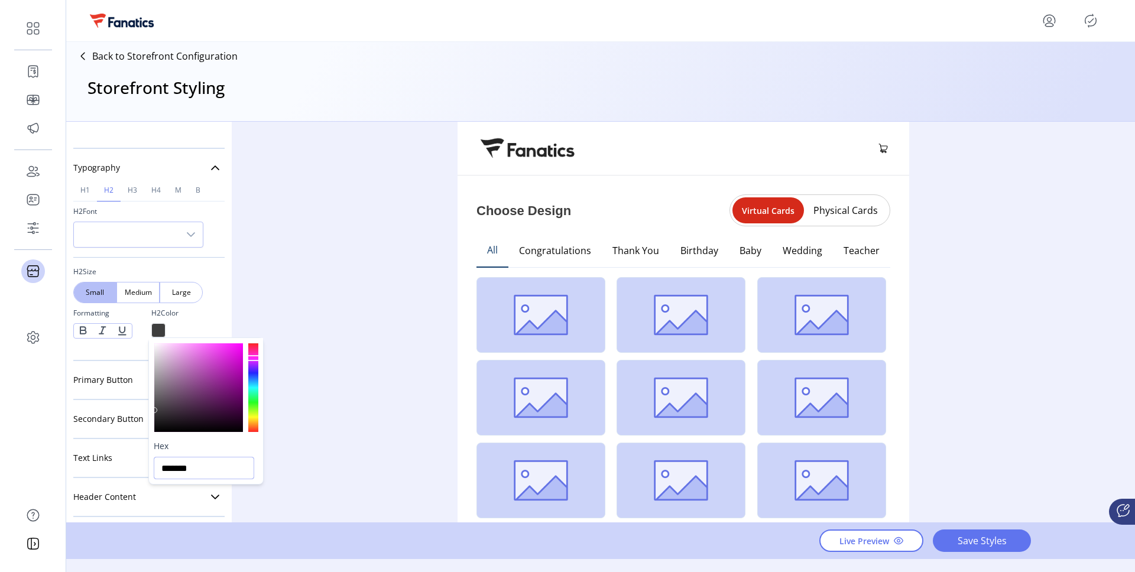
click at [180, 473] on input "*******" at bounding box center [204, 468] width 100 height 22
click at [217, 170] on link "Typography" at bounding box center [148, 168] width 151 height 24
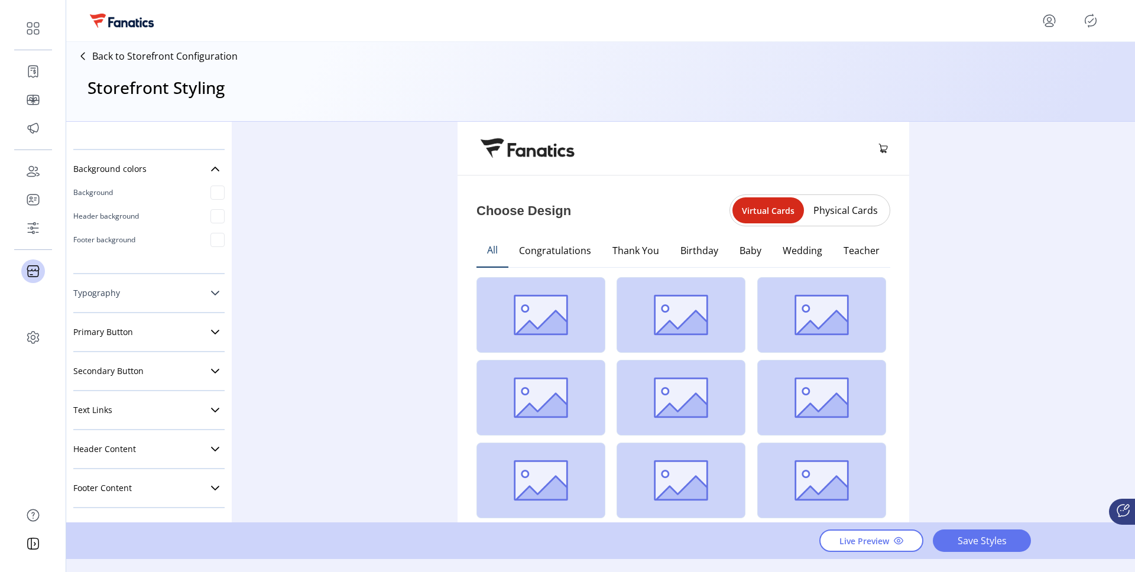
scroll to position [258, 0]
click at [210, 334] on icon at bounding box center [214, 331] width 9 height 9
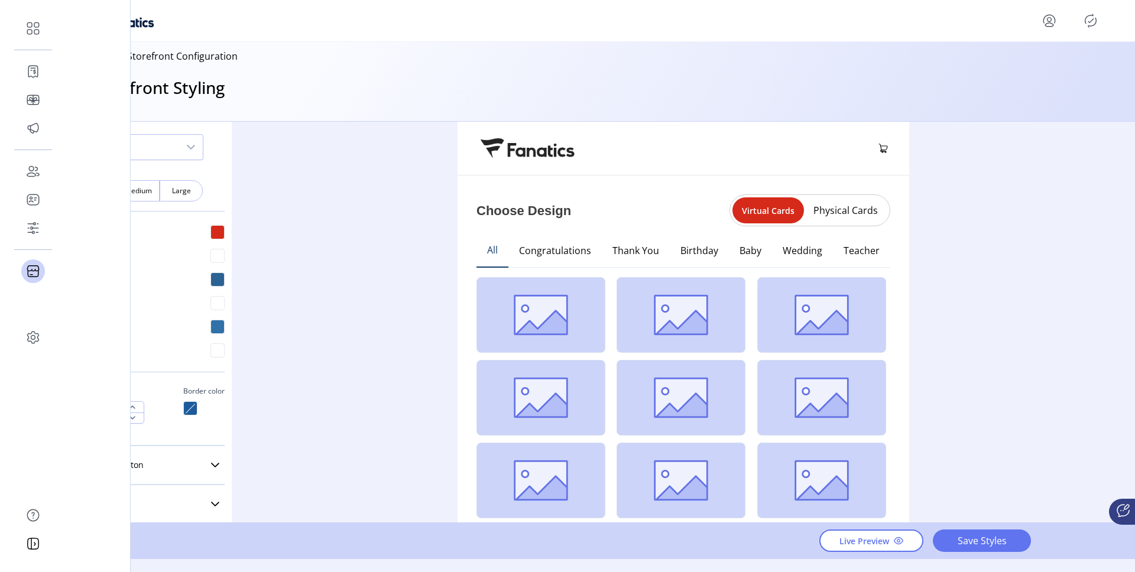
scroll to position [587, 0]
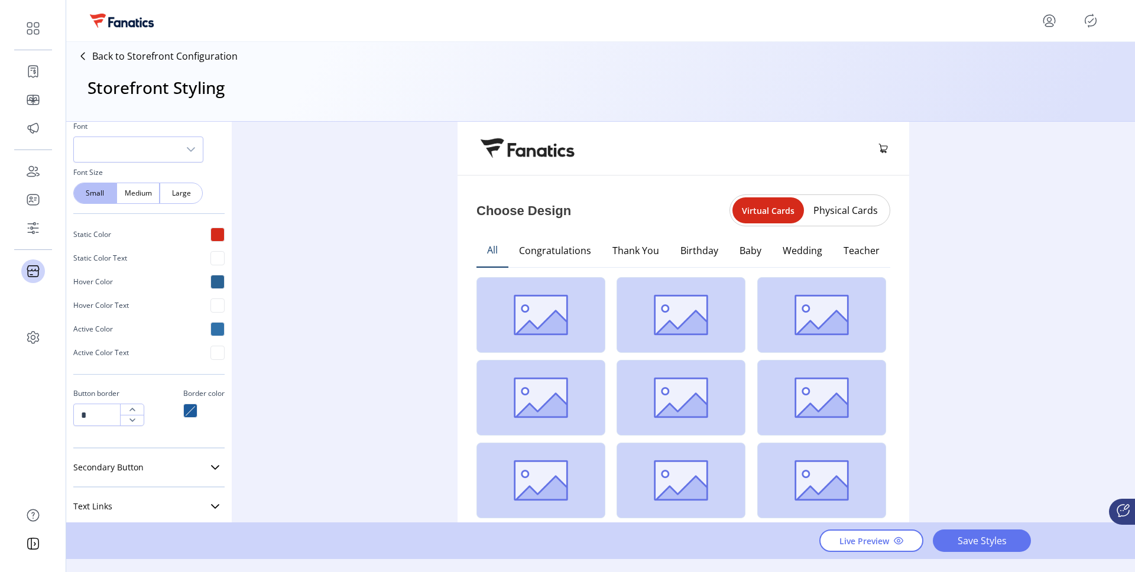
click at [219, 228] on div "Styling Toolbar Brand Logo Upload For best results upload a .png with a transpa…" at bounding box center [148, 322] width 165 height 401
click at [214, 233] on div at bounding box center [217, 235] width 14 height 14
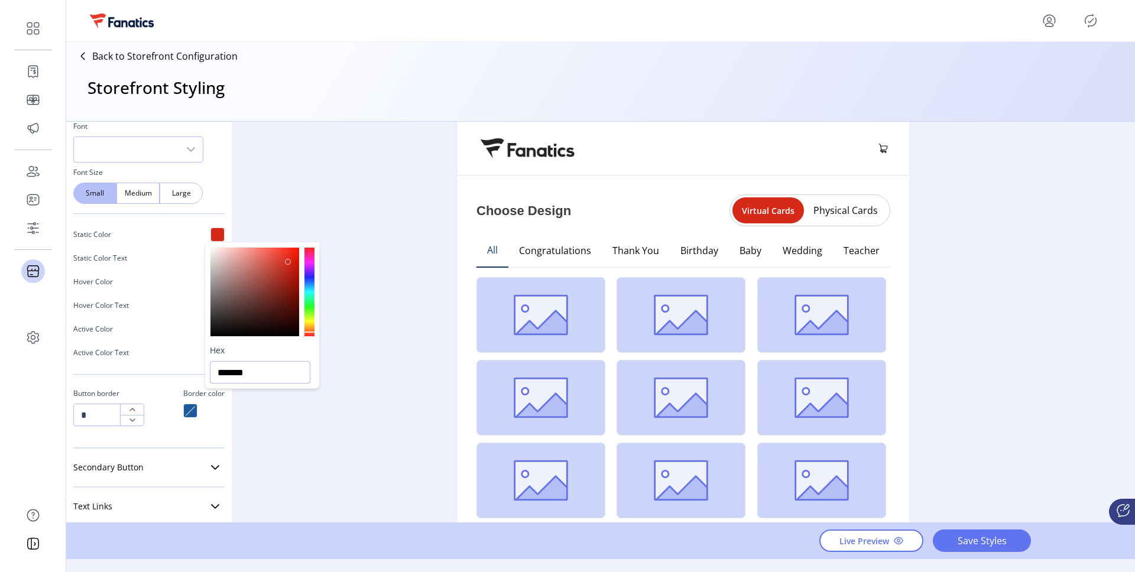
click at [249, 373] on input "*******" at bounding box center [260, 372] width 100 height 22
click at [277, 160] on div "Styling Toolbar Brand Logo Upload For best results upload a .png with a transpa…" at bounding box center [600, 322] width 1068 height 401
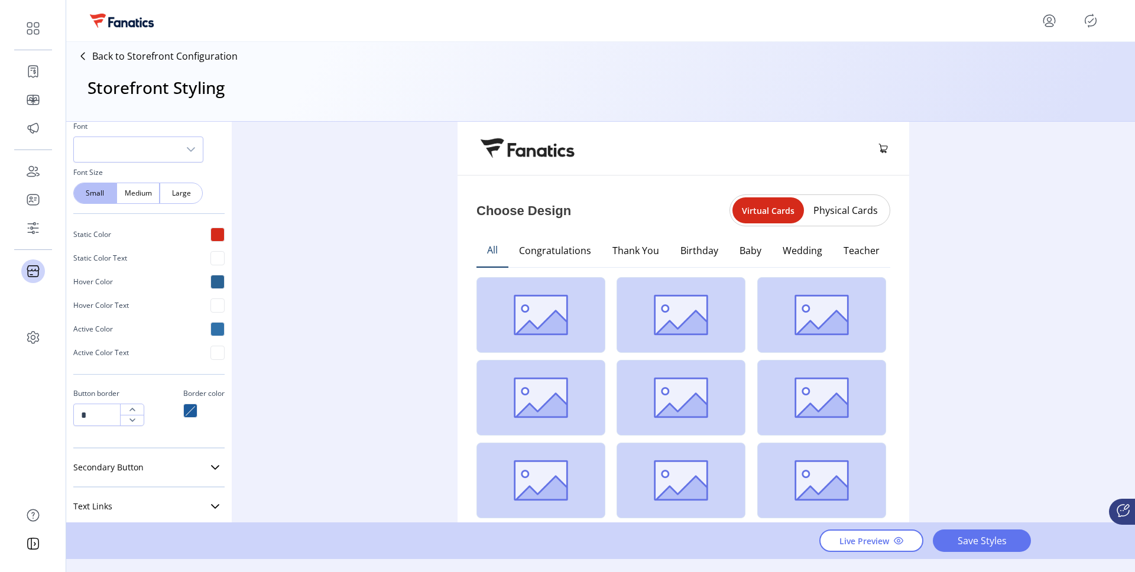
click at [210, 287] on div at bounding box center [217, 282] width 14 height 14
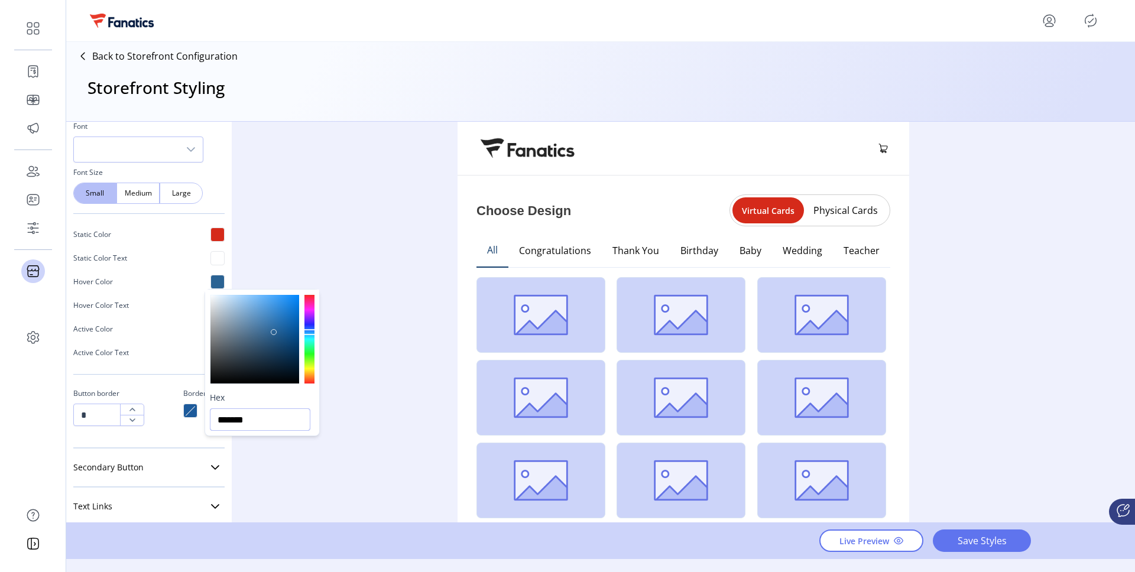
click at [248, 415] on input "*******" at bounding box center [260, 419] width 100 height 22
click at [164, 301] on div "Hover Color Text" at bounding box center [148, 306] width 151 height 24
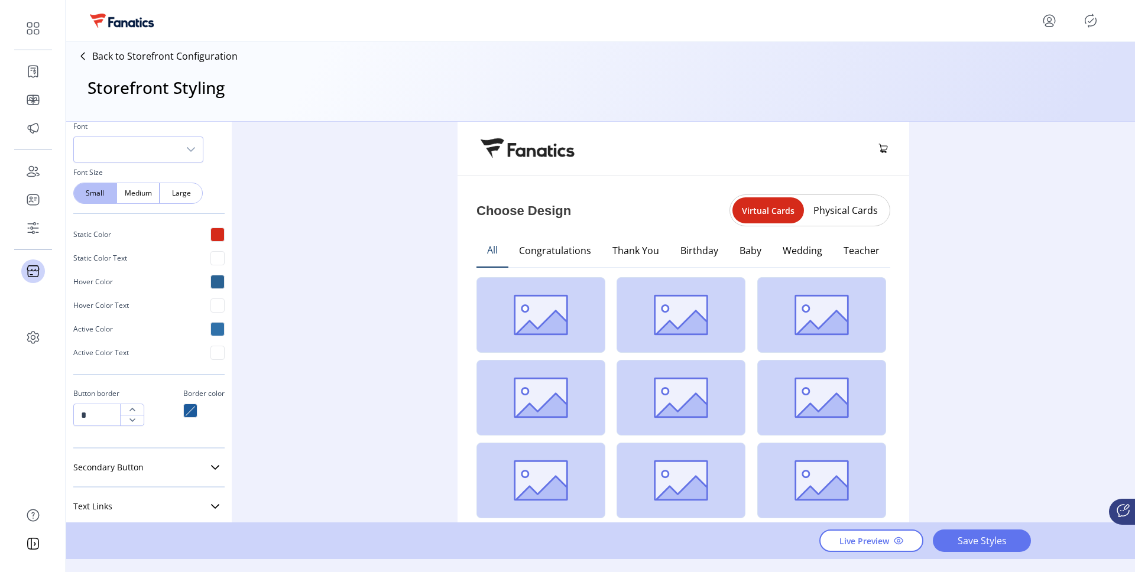
click at [212, 328] on div at bounding box center [217, 329] width 14 height 14
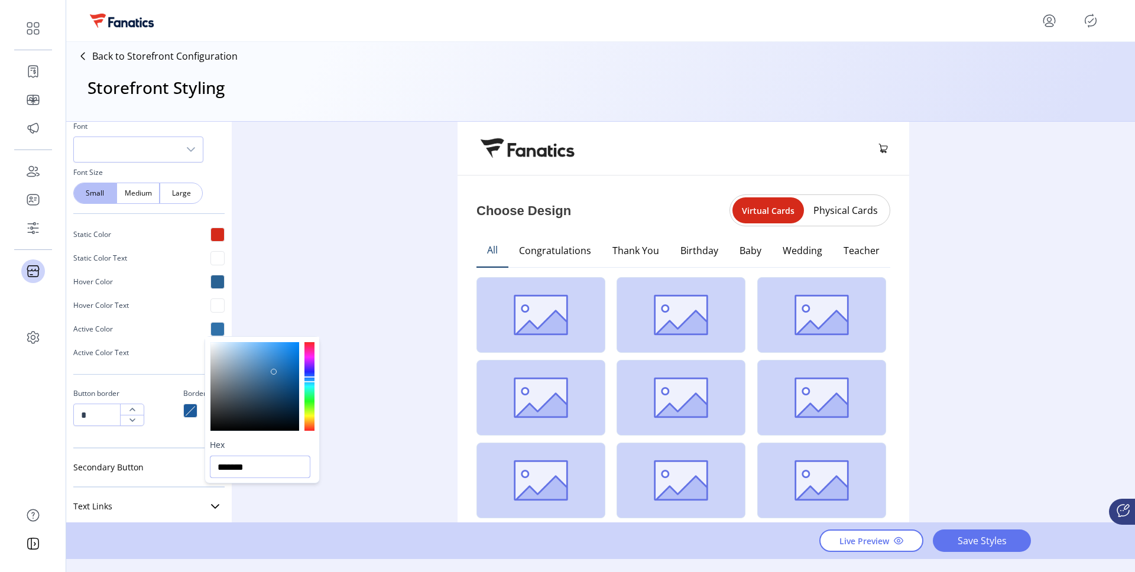
click at [245, 464] on input "*******" at bounding box center [260, 467] width 100 height 22
click at [310, 293] on div "Styling Toolbar Brand Logo Upload For best results upload a .png with a transpa…" at bounding box center [600, 322] width 1068 height 401
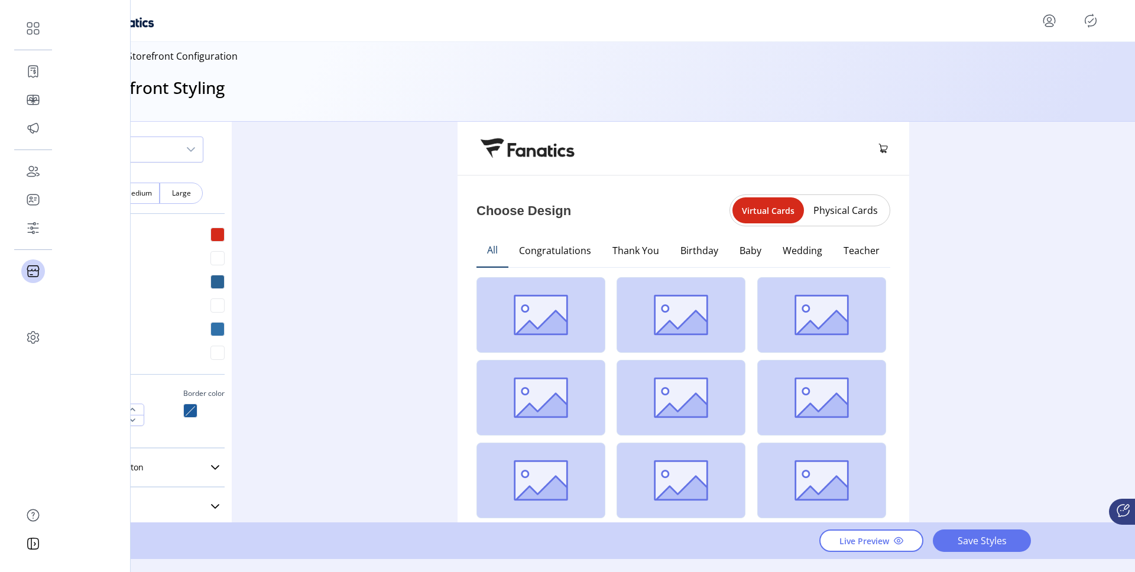
scroll to position [683, 0]
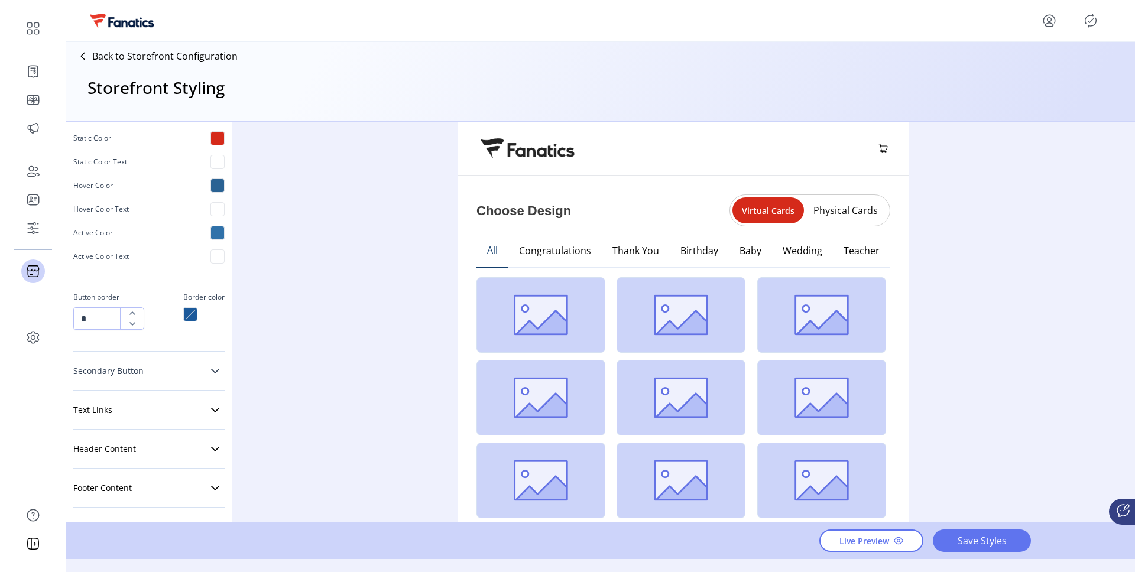
click at [206, 376] on link "Secondary Button" at bounding box center [148, 371] width 151 height 24
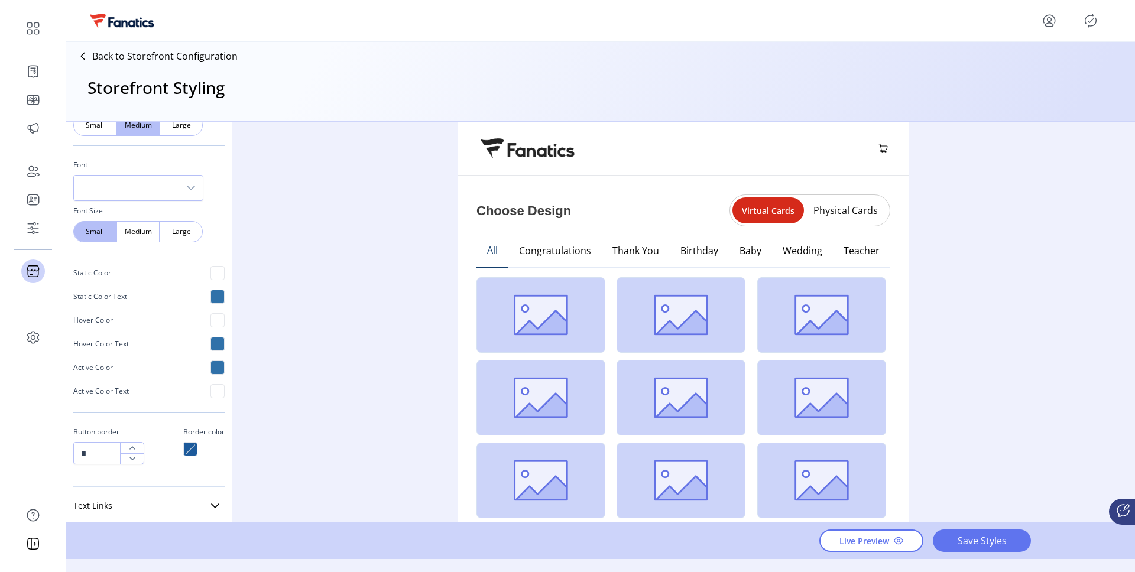
scroll to position [1017, 0]
click at [208, 300] on div "Static Color Text" at bounding box center [148, 293] width 151 height 24
click at [211, 295] on div at bounding box center [217, 292] width 14 height 14
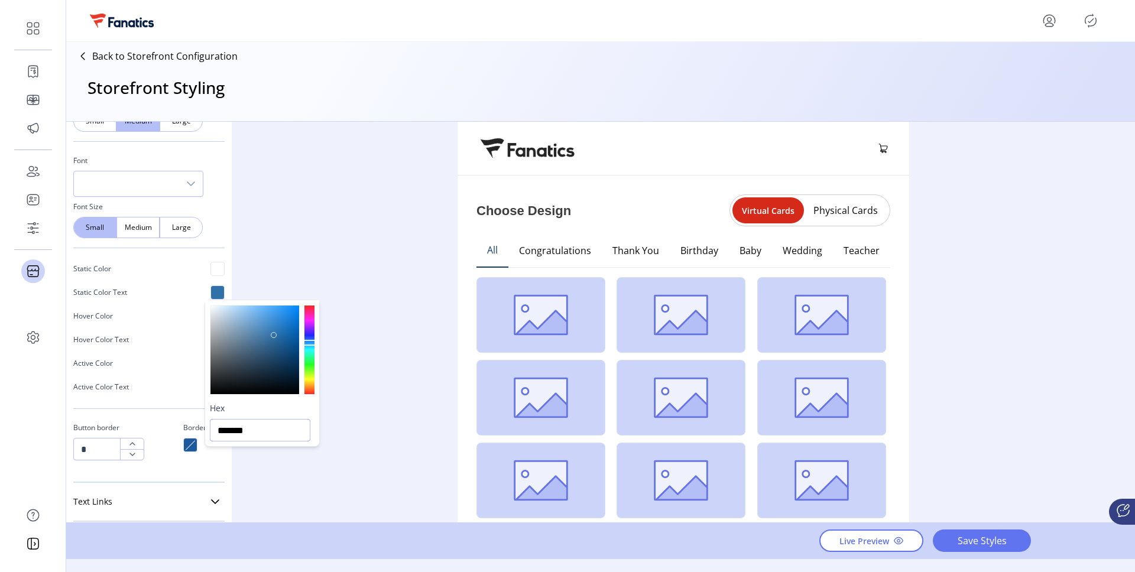
click at [240, 429] on input "*******" at bounding box center [260, 430] width 100 height 22
click at [276, 179] on div "Styling Toolbar Brand Logo Upload For best results upload a .png with a transpa…" at bounding box center [600, 322] width 1068 height 401
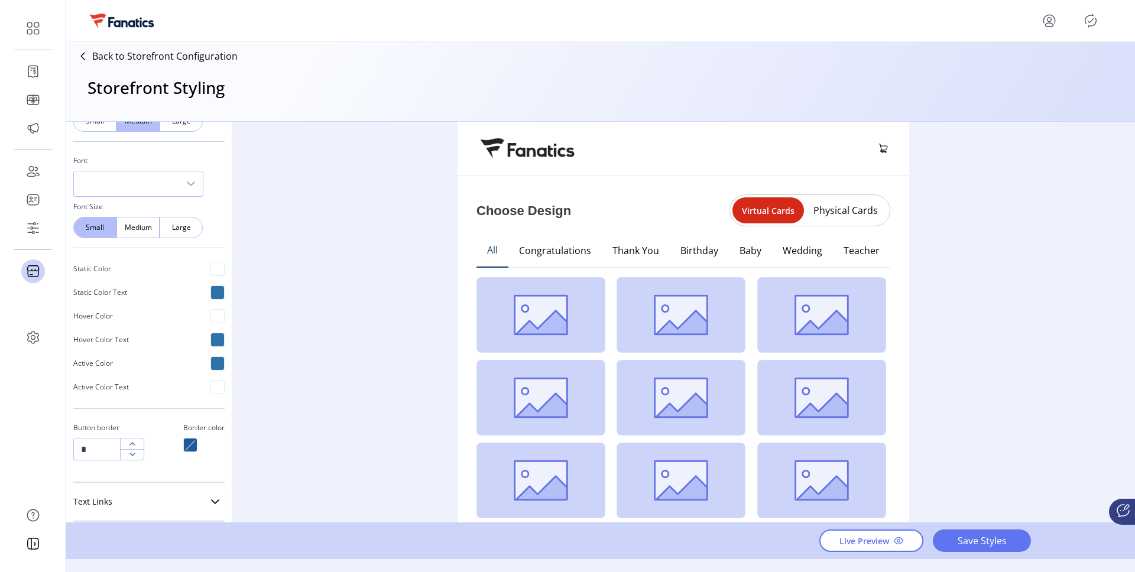
click at [213, 289] on div at bounding box center [217, 292] width 14 height 14
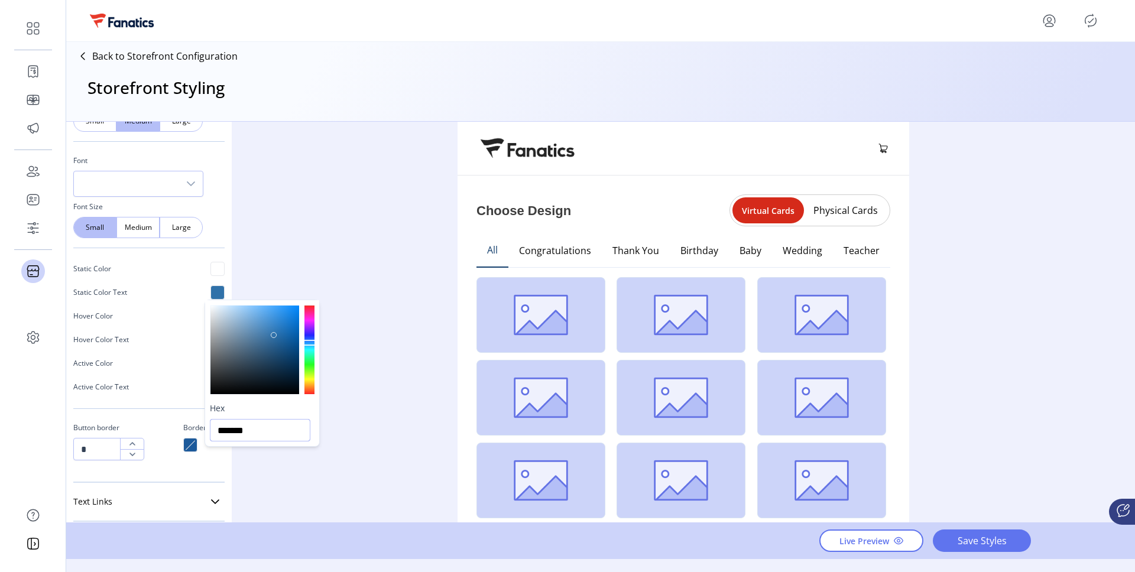
click at [247, 423] on input "*******" at bounding box center [260, 430] width 100 height 22
click at [239, 428] on input "*******" at bounding box center [260, 430] width 100 height 22
click at [295, 245] on div "Styling Toolbar Brand Logo Upload For best results upload a .png with a transpa…" at bounding box center [600, 322] width 1068 height 401
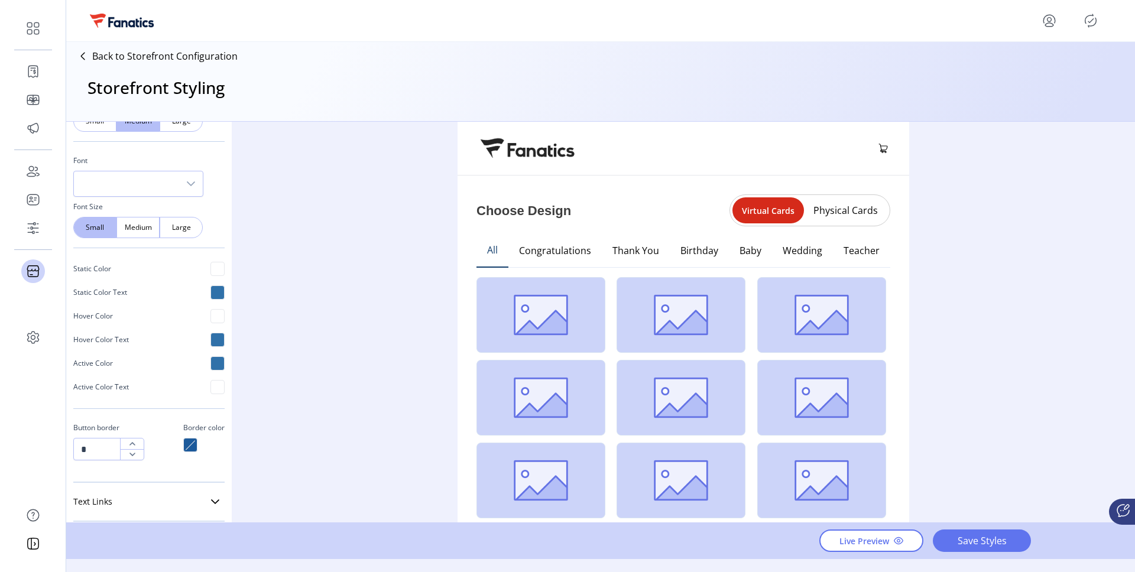
click at [214, 313] on div at bounding box center [217, 316] width 14 height 14
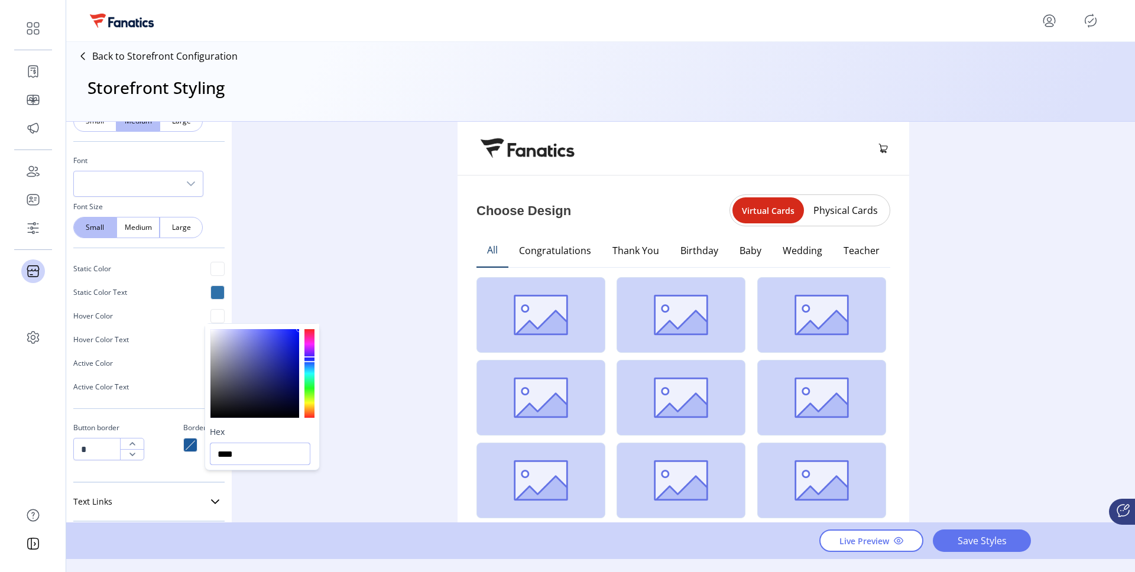
click at [230, 449] on input "****" at bounding box center [260, 454] width 100 height 22
click at [332, 284] on div "Styling Toolbar Brand Logo Upload For best results upload a .png with a transpa…" at bounding box center [600, 322] width 1068 height 401
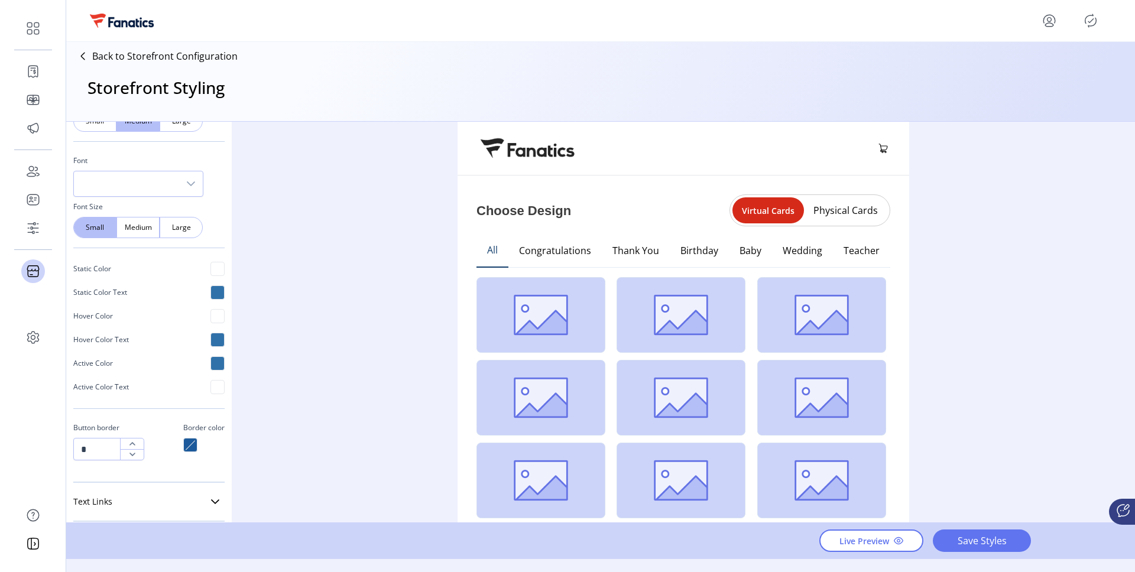
click at [210, 345] on div at bounding box center [217, 340] width 14 height 14
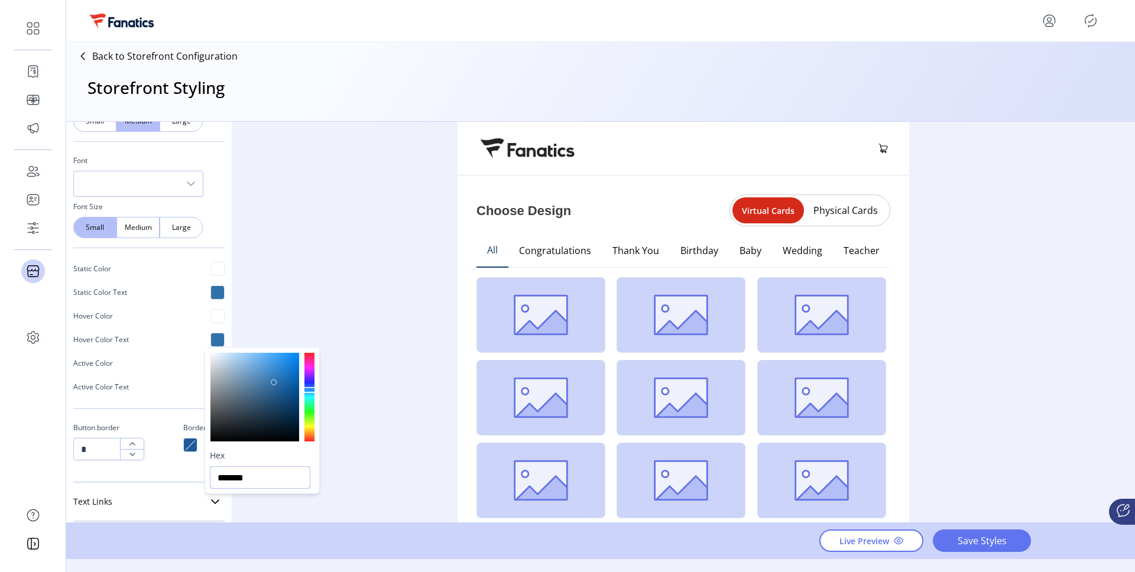
click at [245, 476] on input "*******" at bounding box center [260, 477] width 100 height 22
click at [267, 268] on div "Styling Toolbar Brand Logo Upload For best results upload a .png with a transpa…" at bounding box center [600, 322] width 1068 height 401
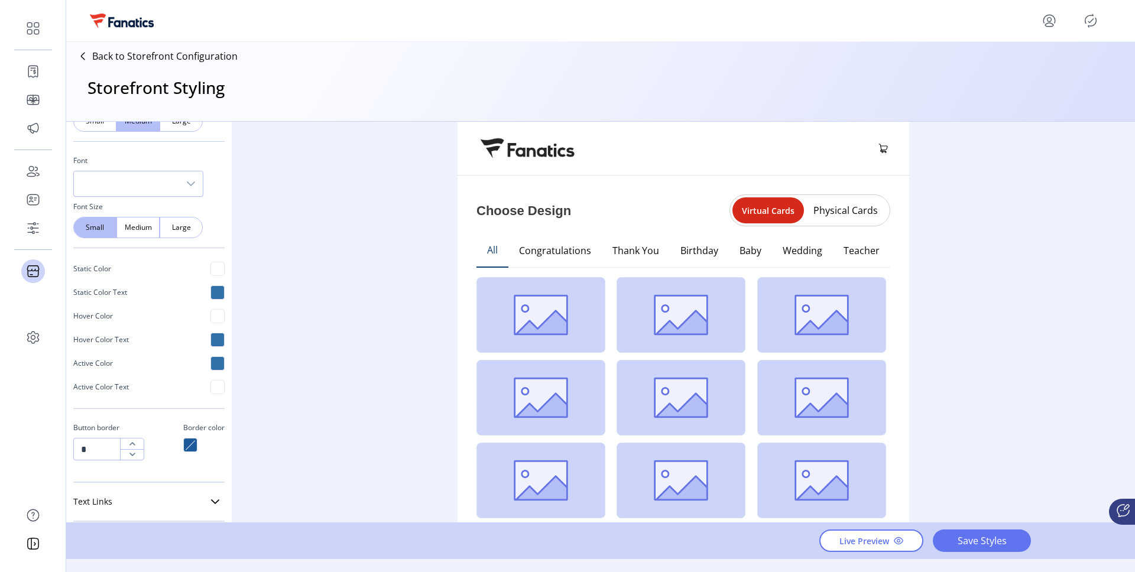
click at [210, 369] on div at bounding box center [217, 363] width 14 height 14
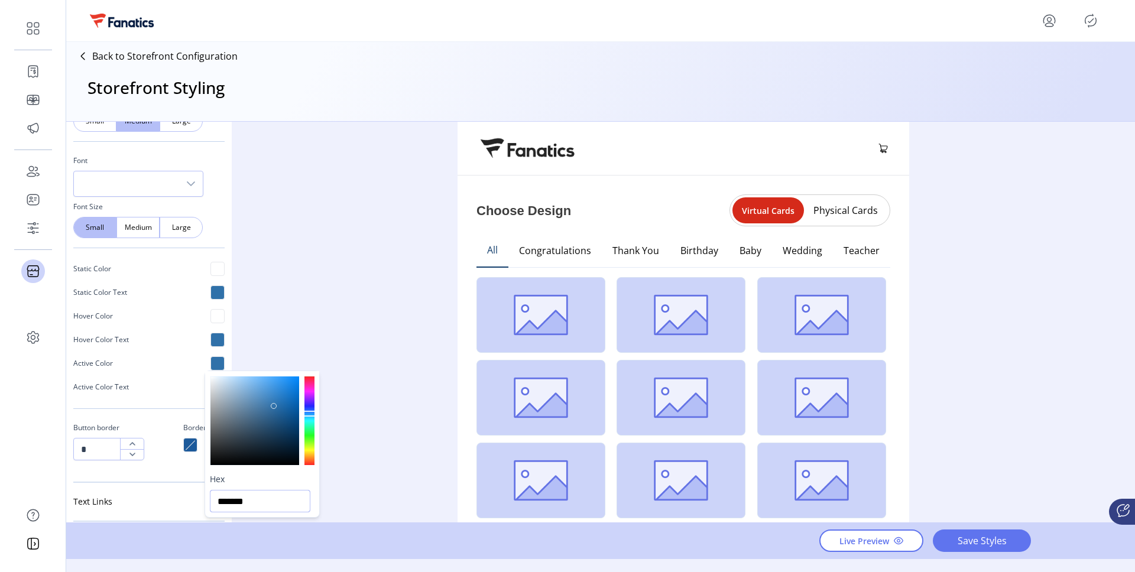
click at [241, 498] on input "*******" at bounding box center [260, 501] width 100 height 22
click at [186, 448] on div at bounding box center [190, 445] width 14 height 14
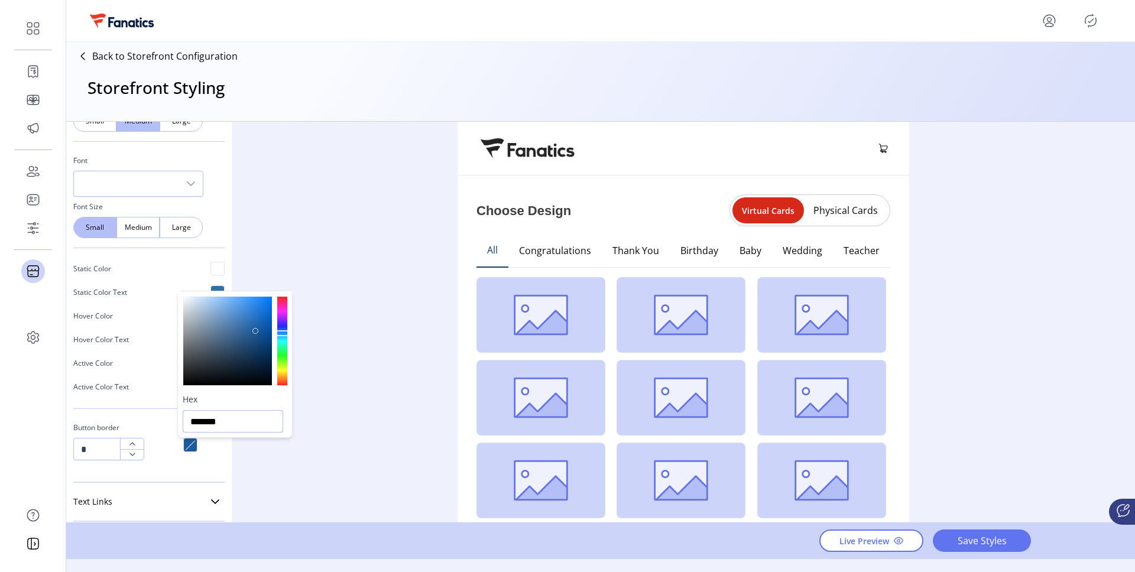
click at [216, 420] on input "*******" at bounding box center [233, 421] width 100 height 22
click at [308, 225] on div "Styling Toolbar Brand Logo Upload For best results upload a .png with a transpa…" at bounding box center [600, 322] width 1068 height 401
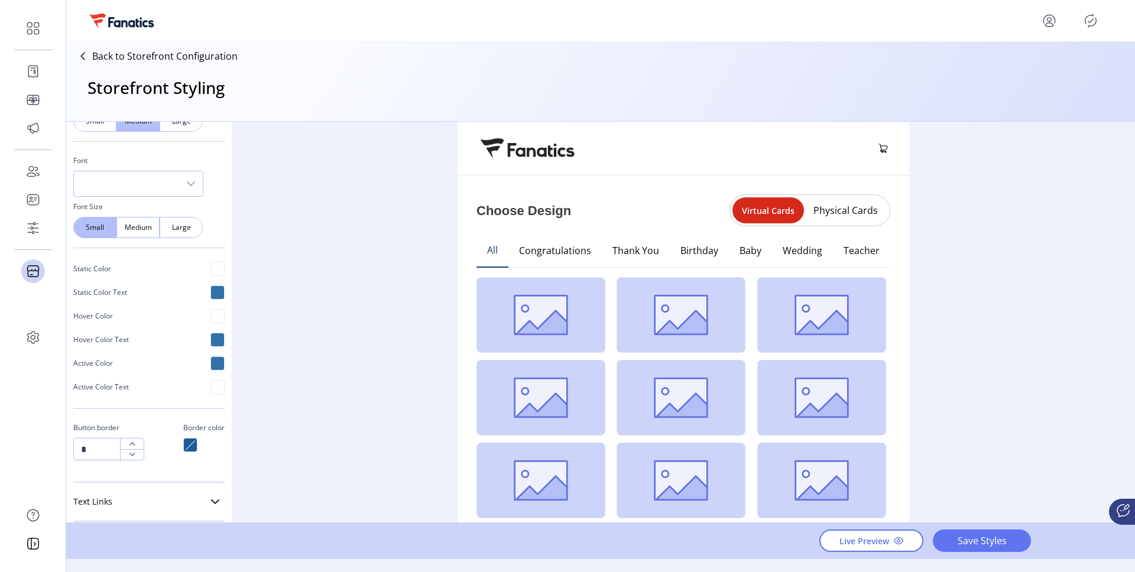
scroll to position [1109, 0]
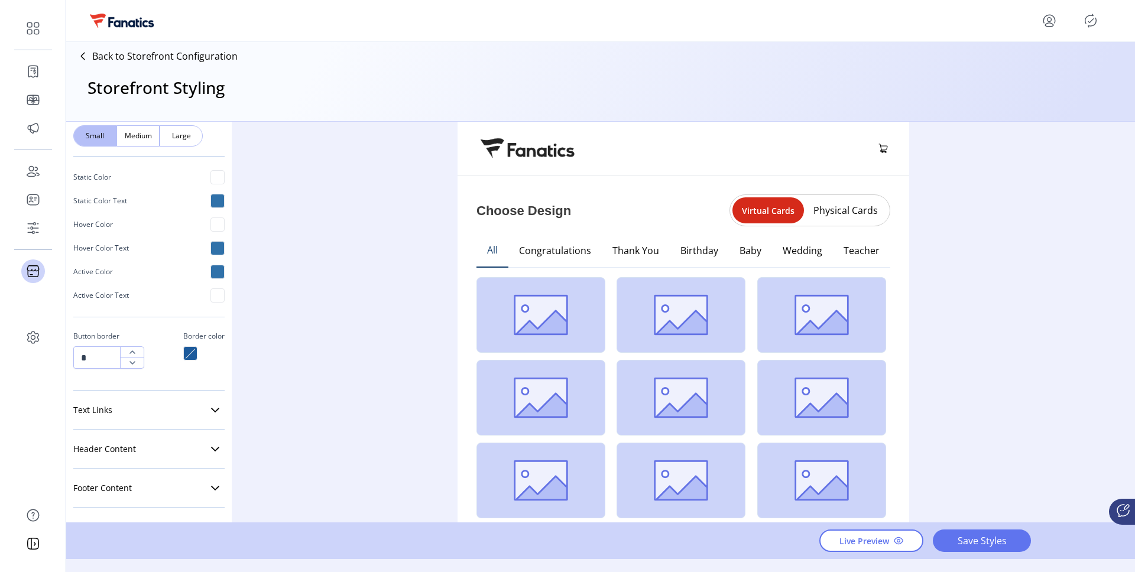
click at [219, 407] on div "Styling Toolbar Brand Logo Upload For best results upload a .png with a transpa…" at bounding box center [148, 322] width 165 height 401
click at [215, 407] on link "Text Links" at bounding box center [148, 410] width 151 height 24
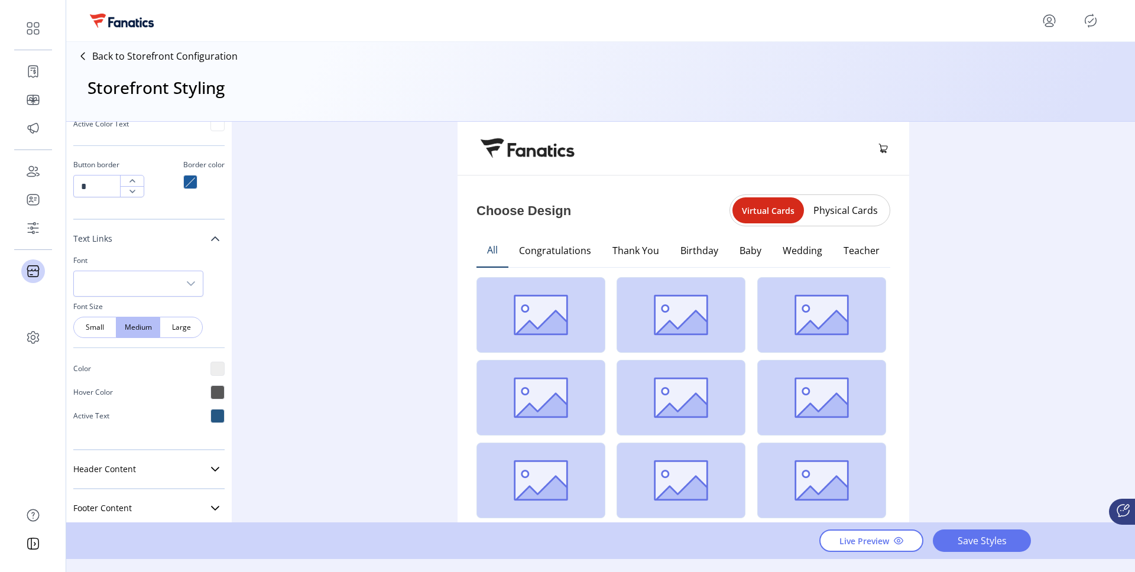
scroll to position [1300, 0]
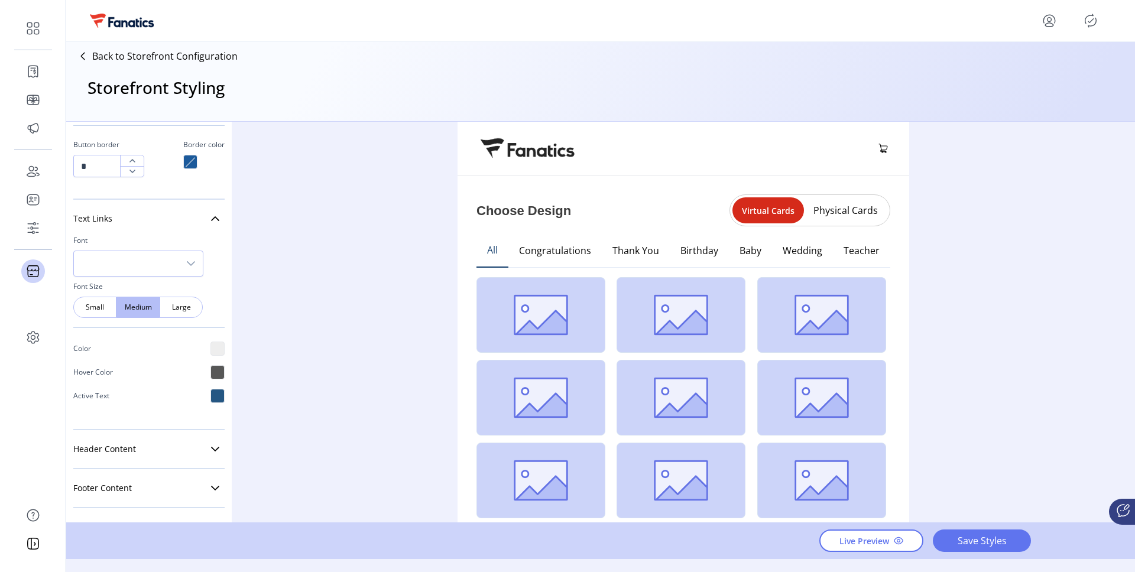
click at [210, 349] on div at bounding box center [217, 349] width 14 height 14
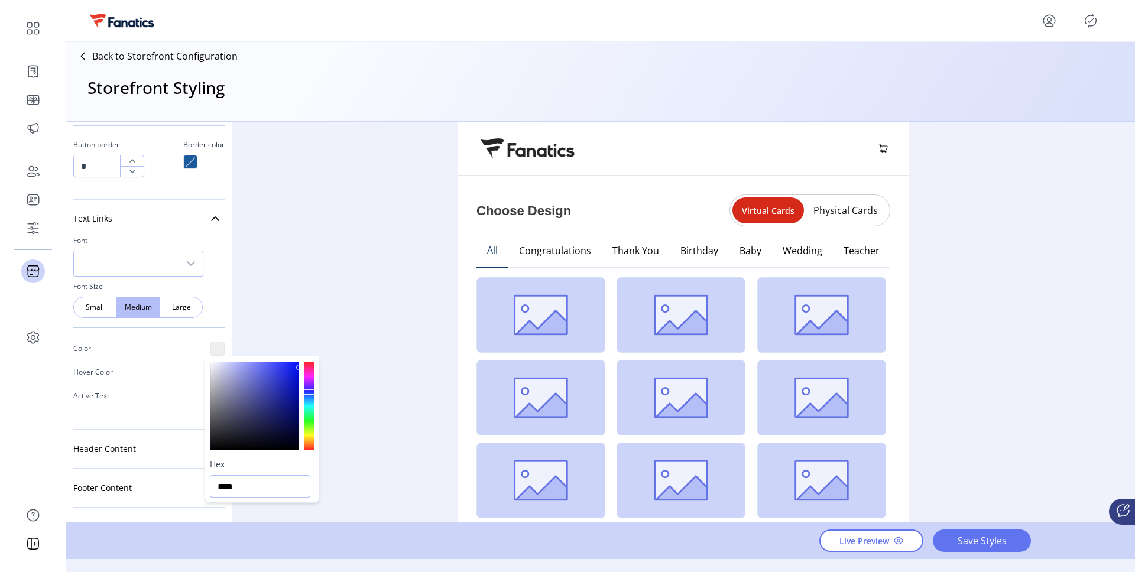
click at [236, 486] on input "****" at bounding box center [260, 486] width 100 height 22
click at [232, 343] on div "Styling Toolbar Brand Logo Upload For best results upload a .png with a transpa…" at bounding box center [600, 322] width 1068 height 401
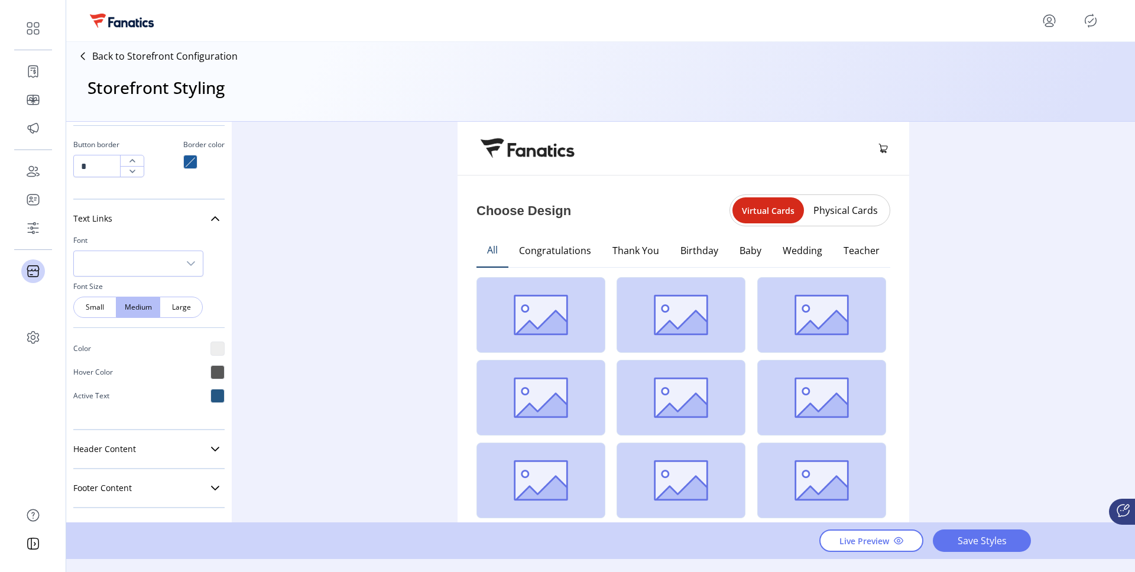
click at [213, 377] on div at bounding box center [217, 372] width 14 height 14
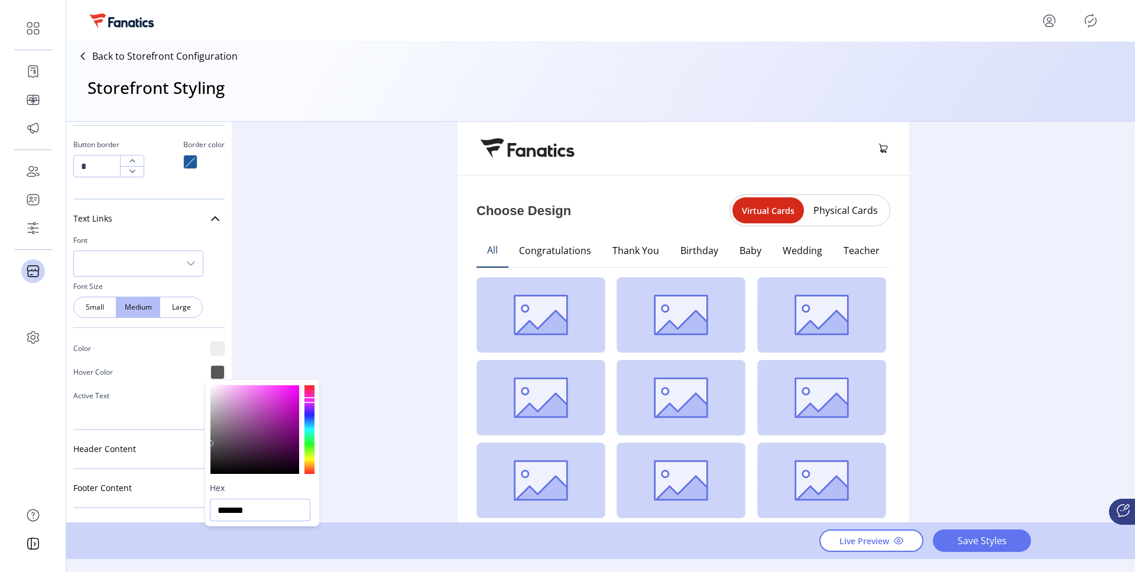
click at [236, 515] on input "*******" at bounding box center [260, 510] width 100 height 22
click at [303, 326] on div "Styling Toolbar Brand Logo Upload For best results upload a .png with a transpa…" at bounding box center [600, 322] width 1068 height 401
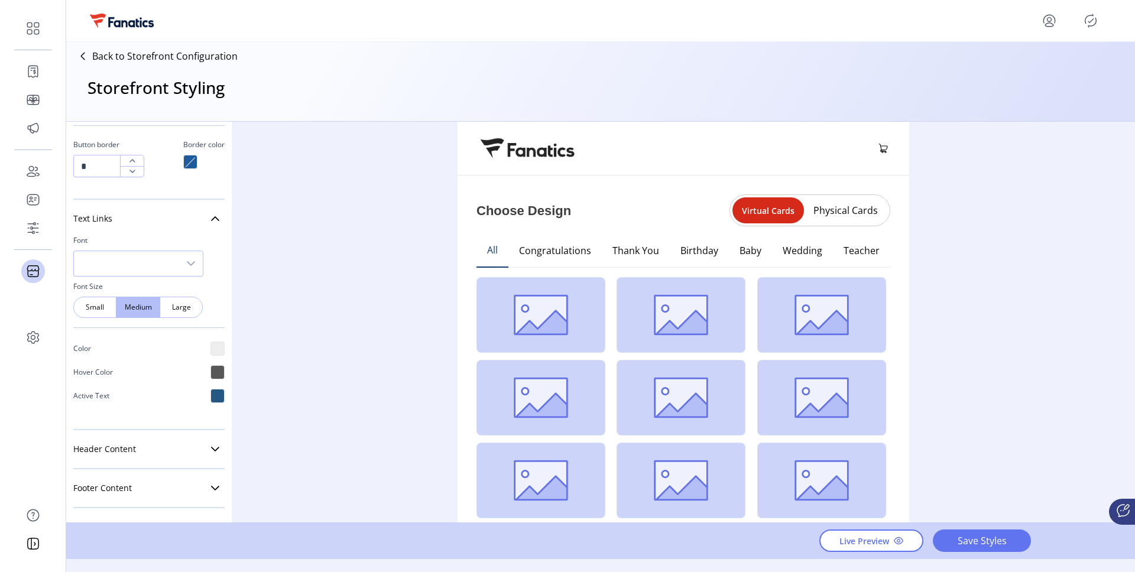
click at [210, 396] on div at bounding box center [217, 396] width 14 height 14
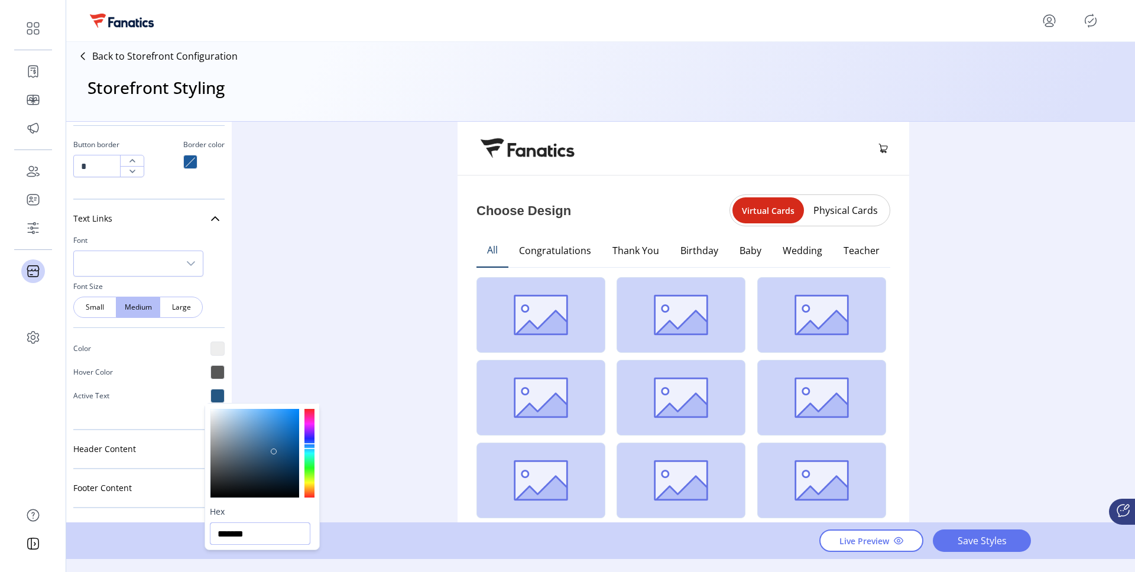
click at [244, 538] on input "*******" at bounding box center [260, 533] width 100 height 22
click at [309, 269] on div "Styling Toolbar Brand Logo Upload For best results upload a .png with a transpa…" at bounding box center [600, 322] width 1068 height 401
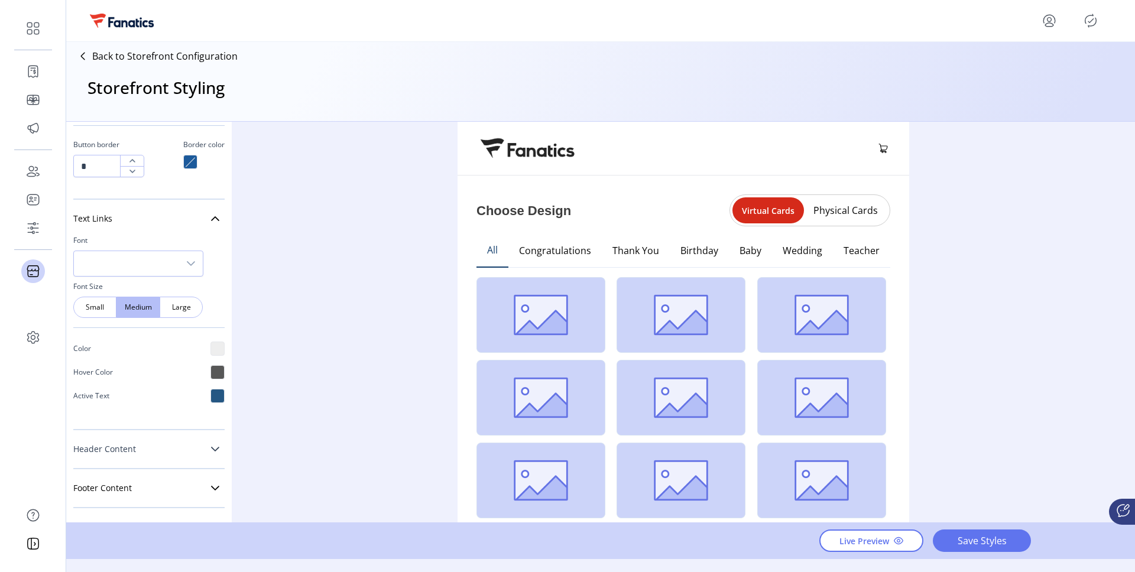
click at [197, 449] on link "Header Content" at bounding box center [148, 449] width 151 height 24
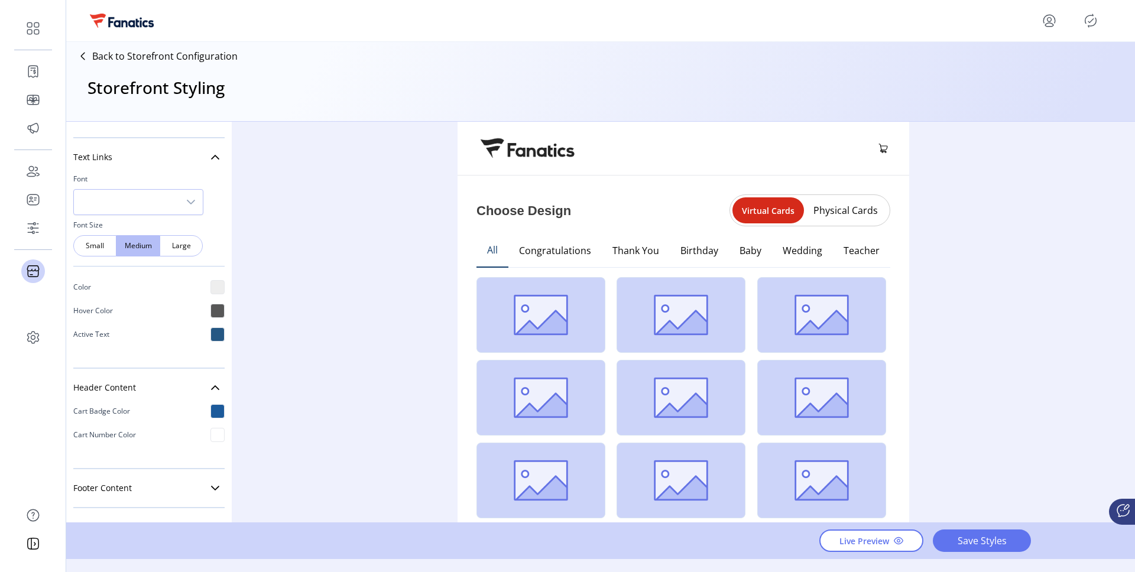
click at [207, 419] on div "Cart Badge Color" at bounding box center [148, 411] width 151 height 24
click at [210, 412] on div at bounding box center [217, 411] width 14 height 14
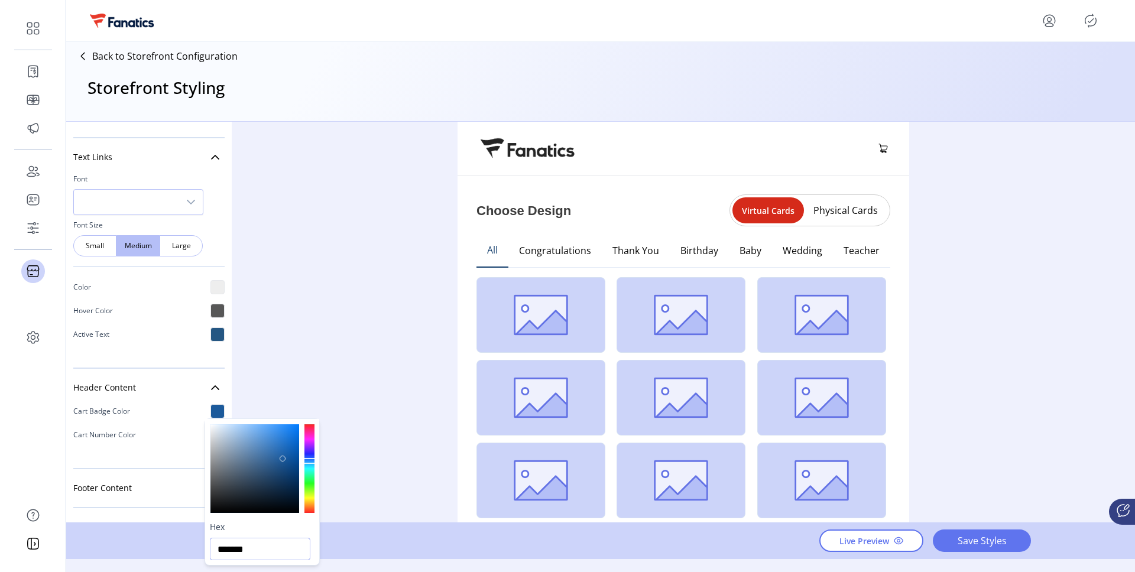
click at [259, 551] on input "*******" at bounding box center [260, 549] width 100 height 22
click at [307, 355] on div "Styling Toolbar Brand Logo Upload For best results upload a .png with a transpa…" at bounding box center [600, 322] width 1068 height 401
